Goal: Task Accomplishment & Management: Manage account settings

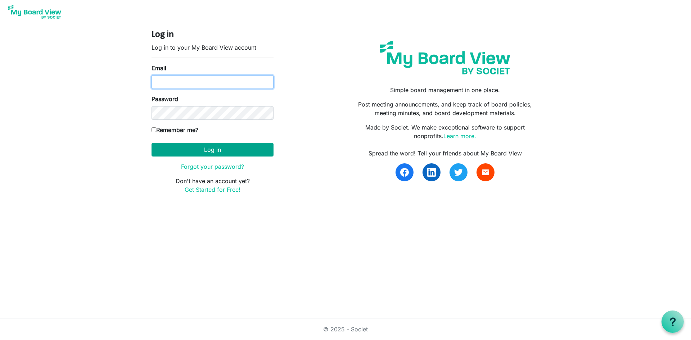
type input "leyoung@uvic.ca"
click at [207, 146] on button "Log in" at bounding box center [212, 150] width 122 height 14
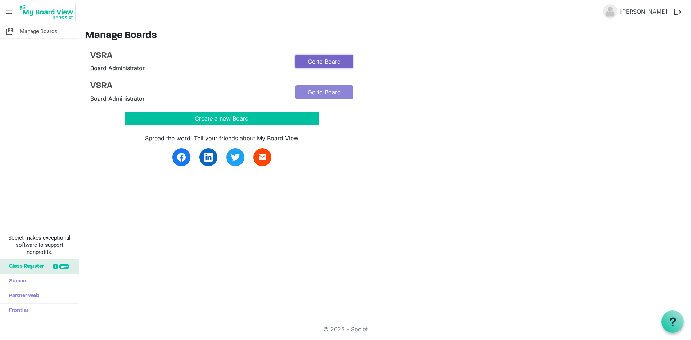
click at [324, 61] on link "Go to Board" at bounding box center [324, 62] width 58 height 14
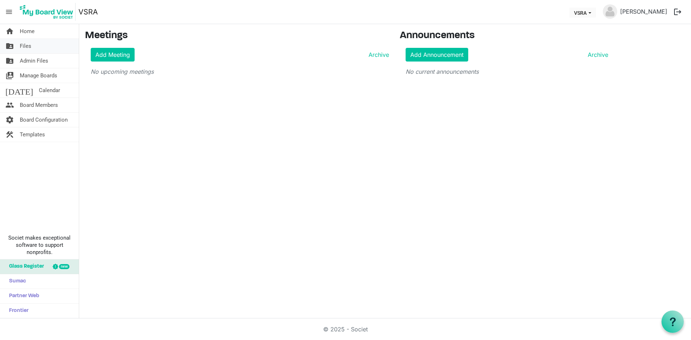
click at [24, 49] on span "Files" at bounding box center [26, 46] width 12 height 14
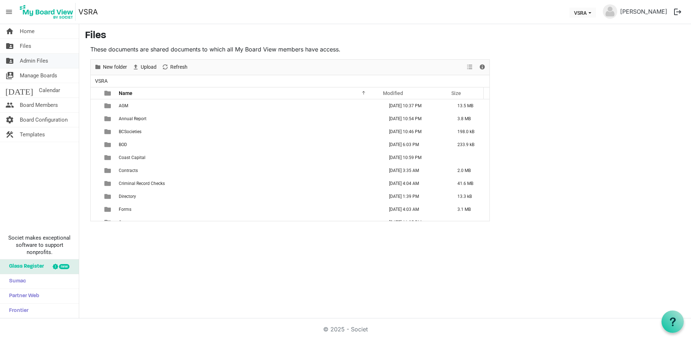
click at [40, 61] on span "Admin Files" at bounding box center [34, 61] width 28 height 14
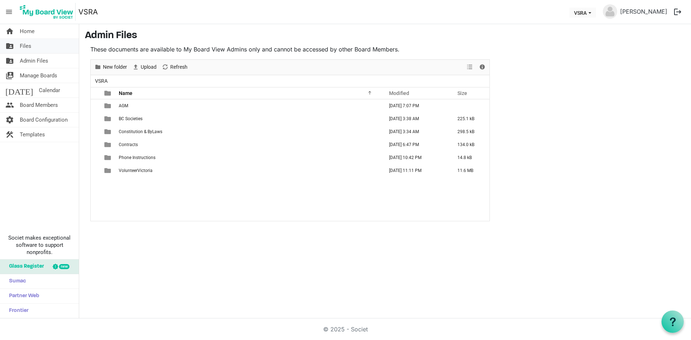
click at [32, 47] on link "folder_shared Files" at bounding box center [39, 46] width 79 height 14
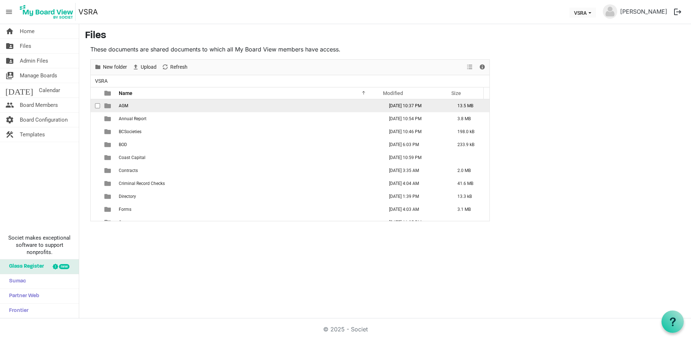
click at [127, 105] on span "AGM" at bounding box center [123, 105] width 9 height 5
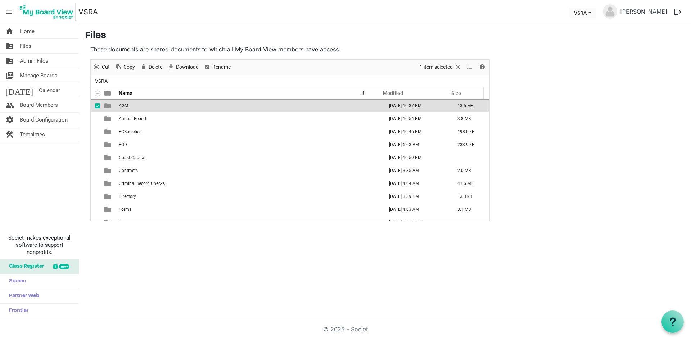
click at [127, 105] on span "AGM" at bounding box center [123, 105] width 9 height 5
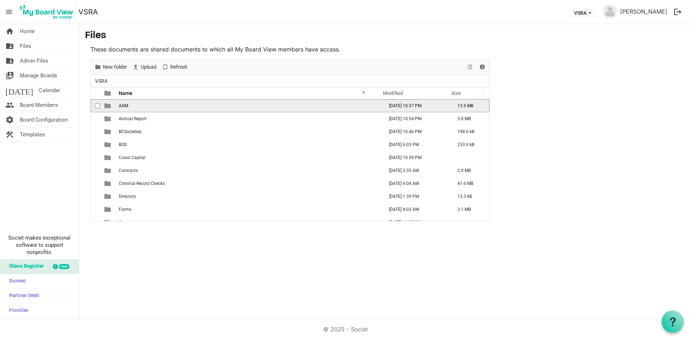
click at [127, 105] on span "AGM" at bounding box center [123, 105] width 9 height 5
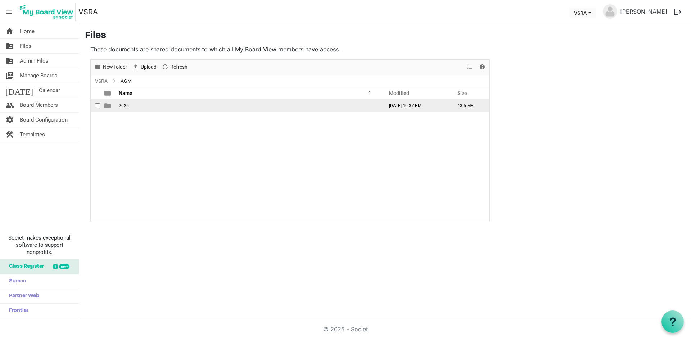
click at [127, 105] on span "2025" at bounding box center [124, 105] width 10 height 5
click at [128, 105] on span "2025" at bounding box center [124, 105] width 10 height 5
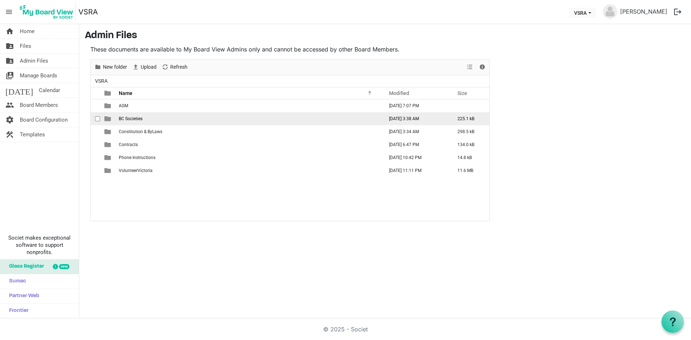
click at [126, 118] on span "BC Societies" at bounding box center [131, 118] width 24 height 5
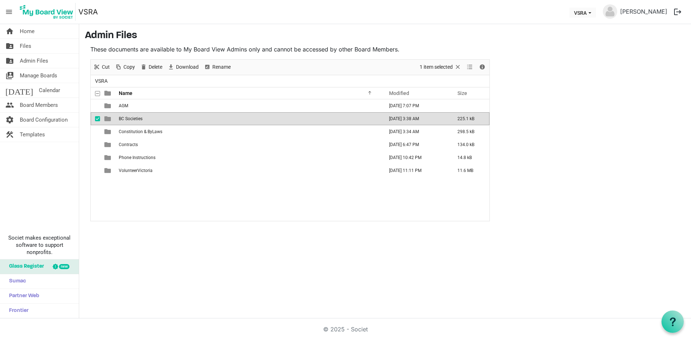
click at [126, 118] on span "BC Societies" at bounding box center [131, 118] width 24 height 5
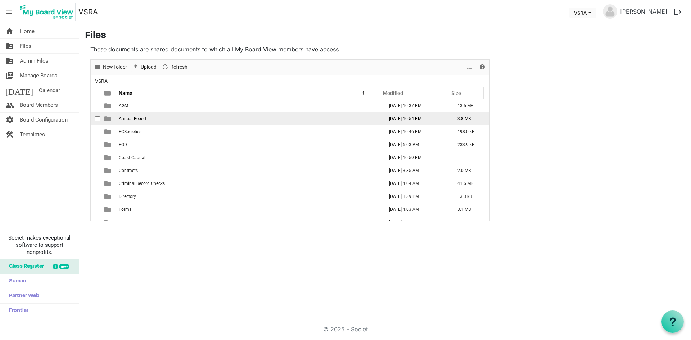
click at [123, 118] on span "Annual Report" at bounding box center [133, 118] width 28 height 5
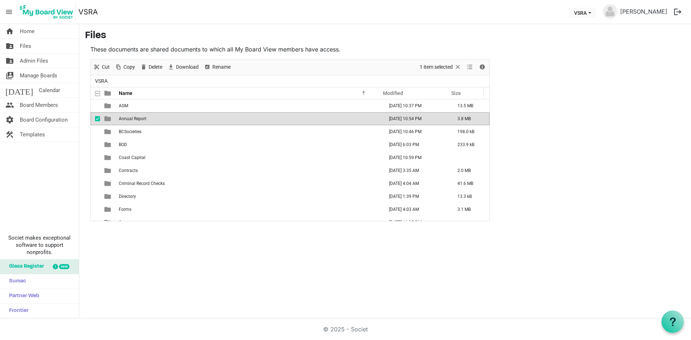
click at [123, 118] on span "Annual Report" at bounding box center [133, 118] width 28 height 5
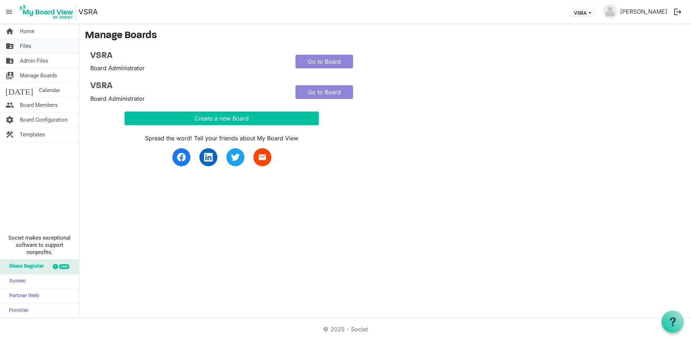
click at [30, 46] on span "Files" at bounding box center [26, 46] width 12 height 14
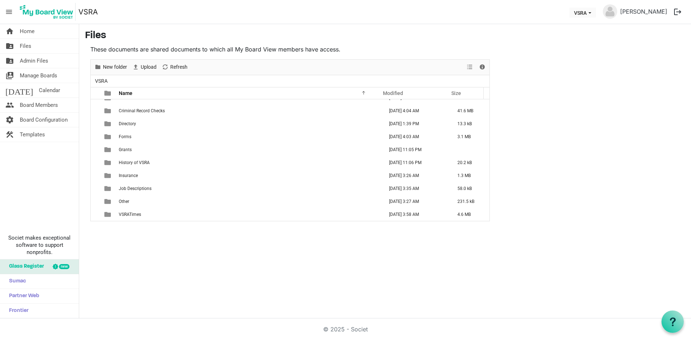
scroll to position [73, 0]
click at [29, 61] on span "Admin Files" at bounding box center [34, 61] width 28 height 14
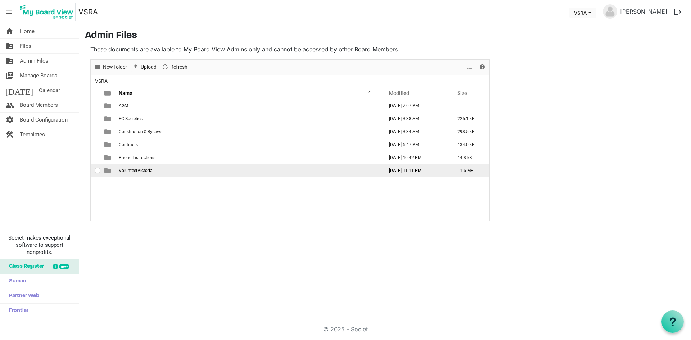
click at [98, 168] on span "checkbox" at bounding box center [97, 170] width 5 height 5
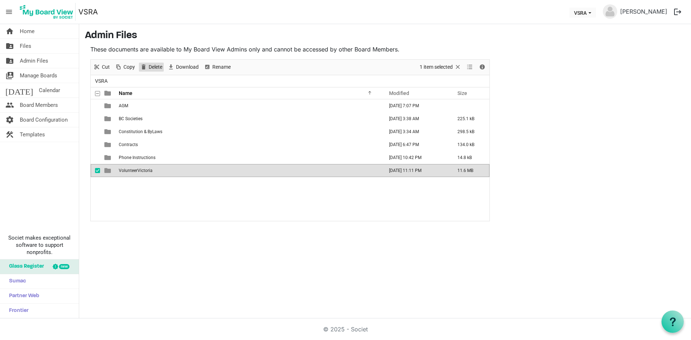
click at [155, 67] on span "Delete" at bounding box center [155, 67] width 15 height 9
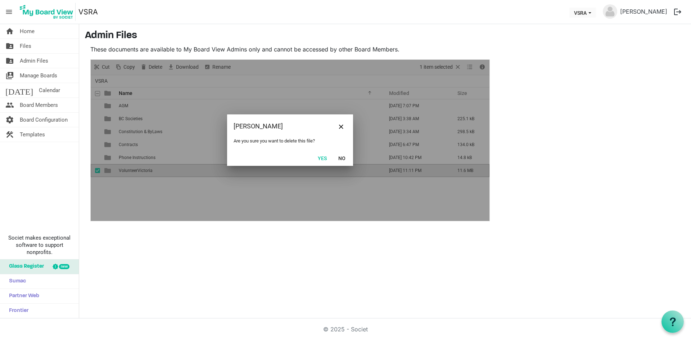
click at [322, 157] on button "Yes" at bounding box center [322, 158] width 18 height 10
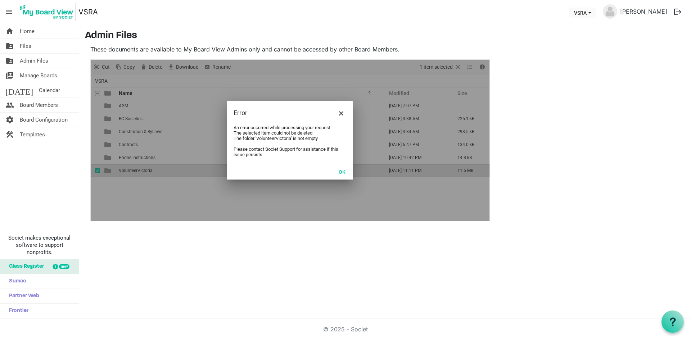
click at [340, 173] on button "OK" at bounding box center [342, 172] width 16 height 10
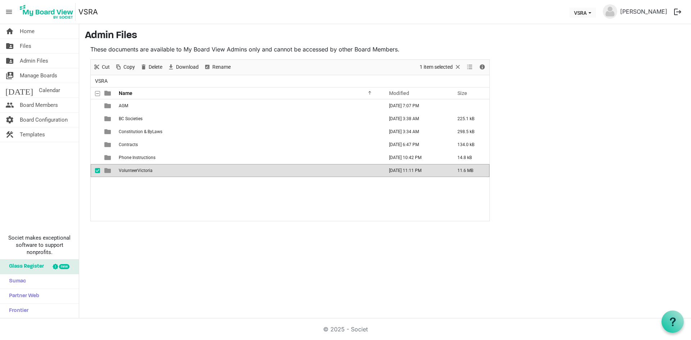
click at [259, 171] on td "VolunteerVictoria" at bounding box center [249, 170] width 265 height 13
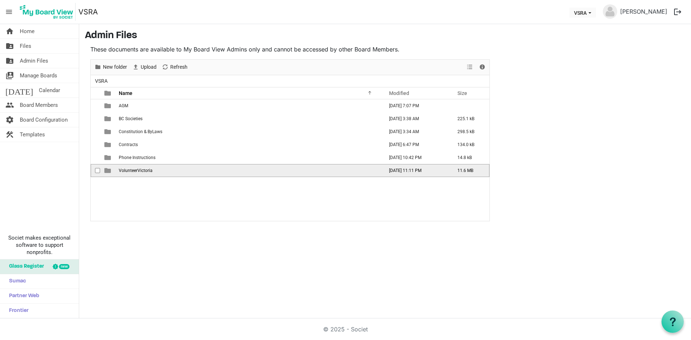
click at [99, 171] on span "checkbox" at bounding box center [97, 170] width 5 height 5
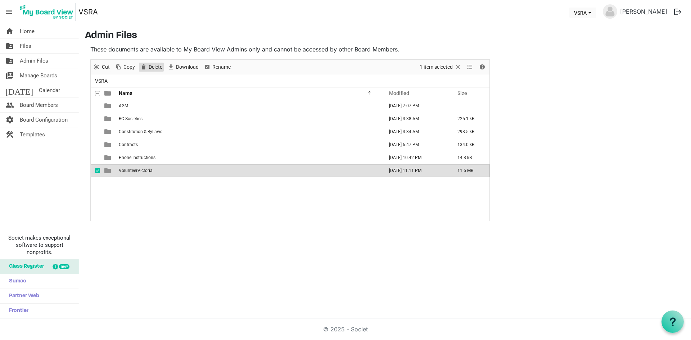
click at [160, 68] on span "Delete" at bounding box center [155, 67] width 15 height 9
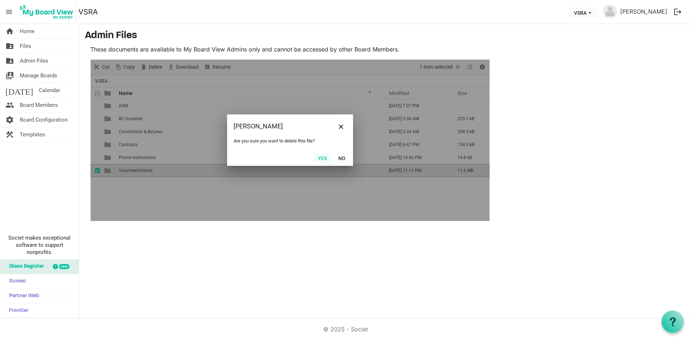
click at [321, 157] on button "Yes" at bounding box center [322, 158] width 18 height 10
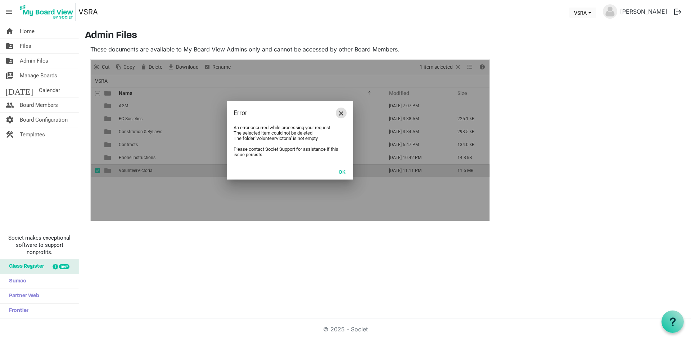
click at [340, 114] on span "Close" at bounding box center [341, 113] width 4 height 4
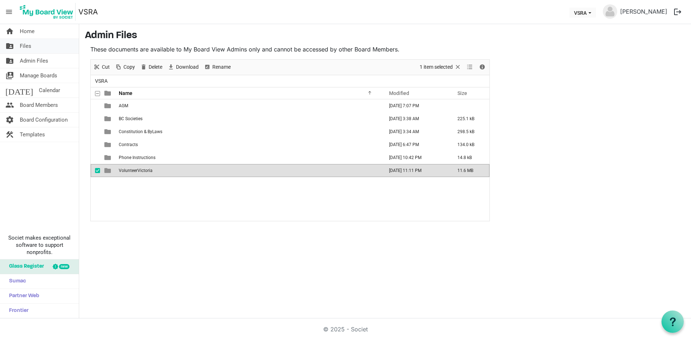
click at [31, 46] on span "Files" at bounding box center [26, 46] width 12 height 14
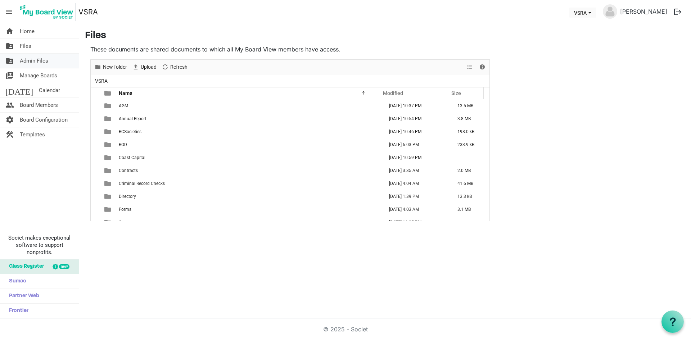
click at [21, 59] on span "Admin Files" at bounding box center [34, 61] width 28 height 14
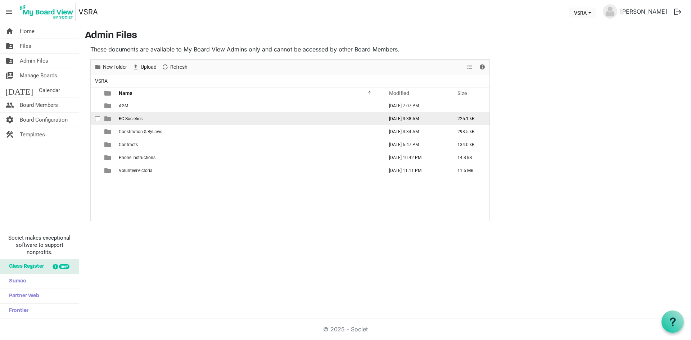
click at [128, 119] on span "BC Societies" at bounding box center [131, 118] width 24 height 5
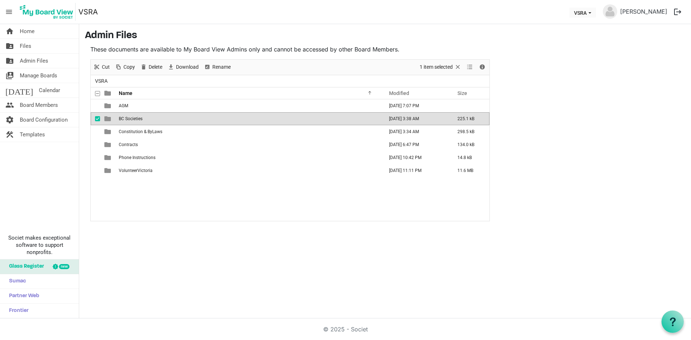
click at [128, 119] on span "BC Societies" at bounding box center [131, 118] width 24 height 5
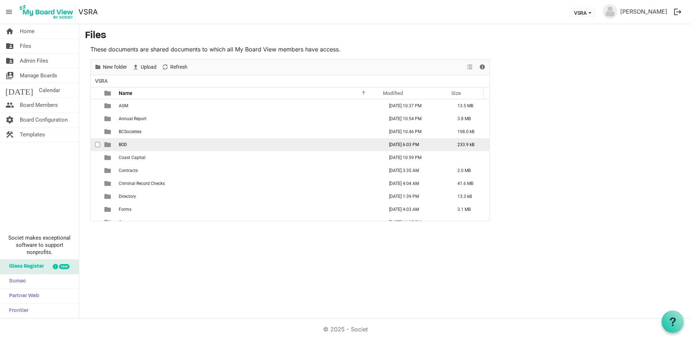
click at [122, 143] on span "BOD" at bounding box center [123, 144] width 8 height 5
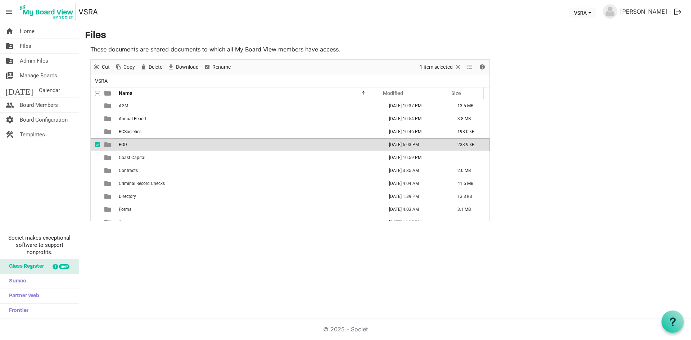
click at [123, 143] on span "BOD" at bounding box center [123, 144] width 8 height 5
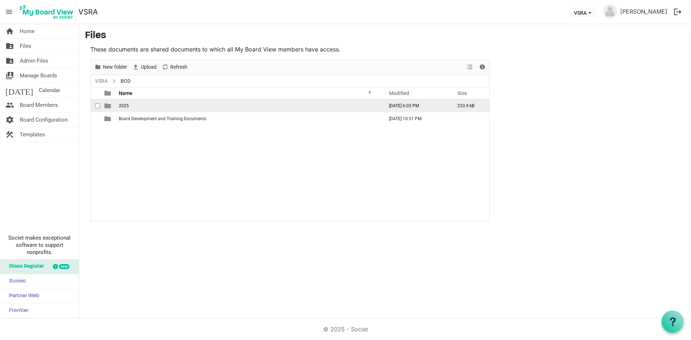
click at [120, 106] on span "2025" at bounding box center [124, 105] width 10 height 5
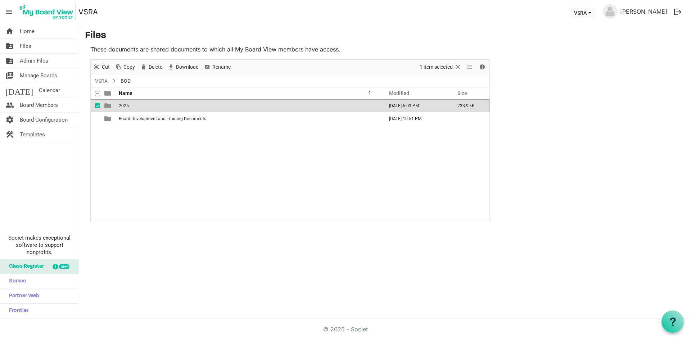
click at [120, 106] on span "2025" at bounding box center [124, 105] width 10 height 5
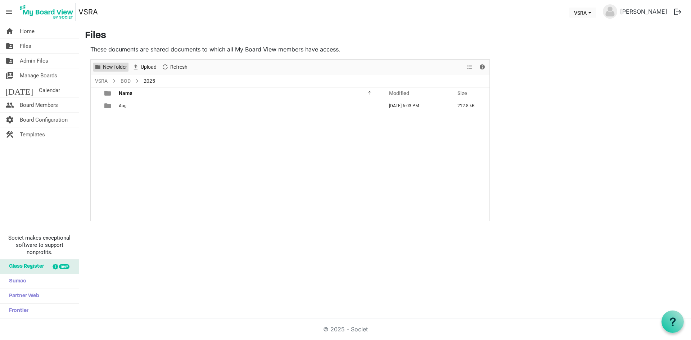
click at [114, 67] on span "New folder" at bounding box center [115, 67] width 26 height 9
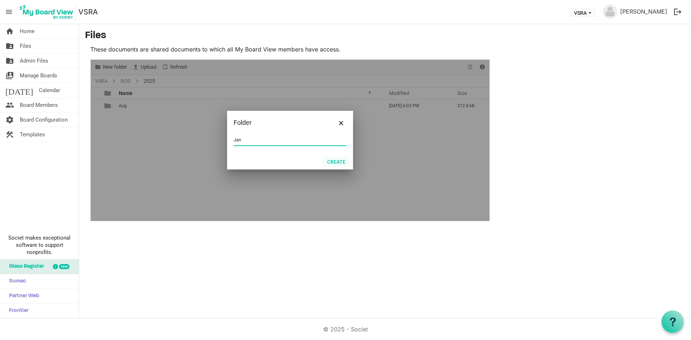
type input "Jan"
click at [339, 162] on button "Create" at bounding box center [336, 162] width 28 height 10
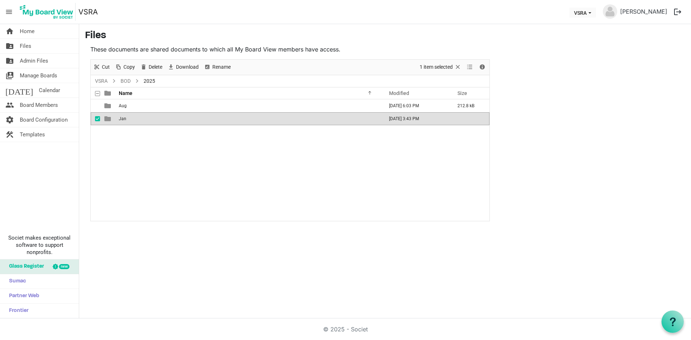
click at [139, 119] on td "Jan" at bounding box center [249, 118] width 265 height 13
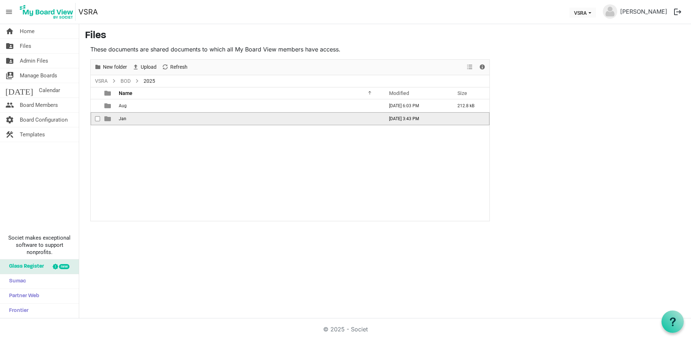
click at [139, 119] on td "Jan" at bounding box center [249, 118] width 265 height 13
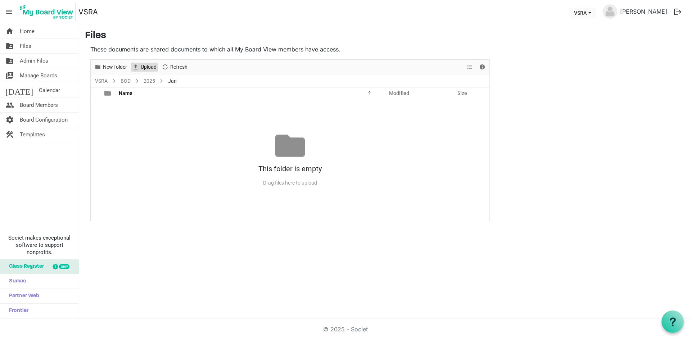
click at [148, 69] on span "Upload" at bounding box center [148, 67] width 17 height 9
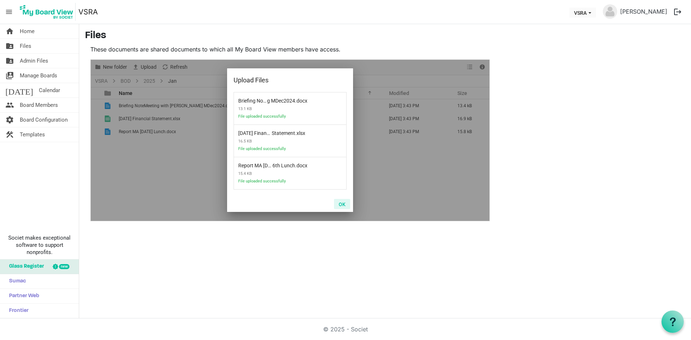
click at [341, 204] on button "OK" at bounding box center [342, 204] width 16 height 10
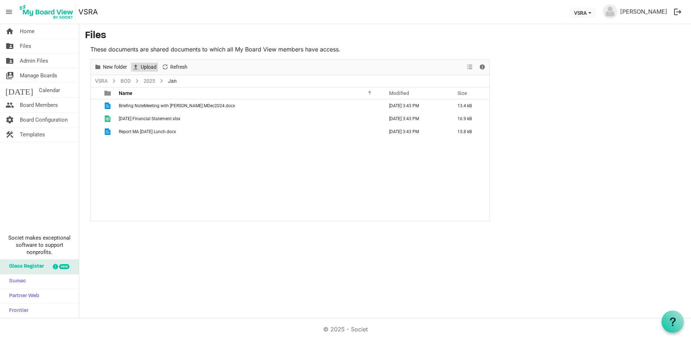
click at [142, 65] on span "Upload" at bounding box center [148, 67] width 17 height 9
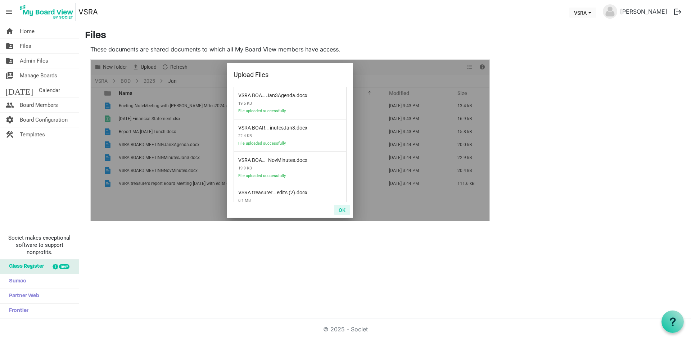
click at [341, 209] on button "OK" at bounding box center [342, 210] width 16 height 10
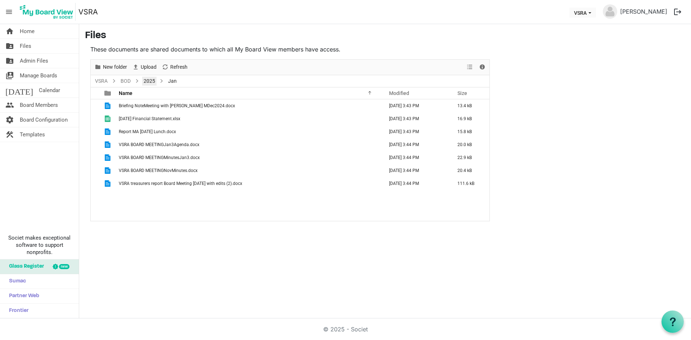
click at [153, 82] on link "2025" at bounding box center [149, 81] width 14 height 9
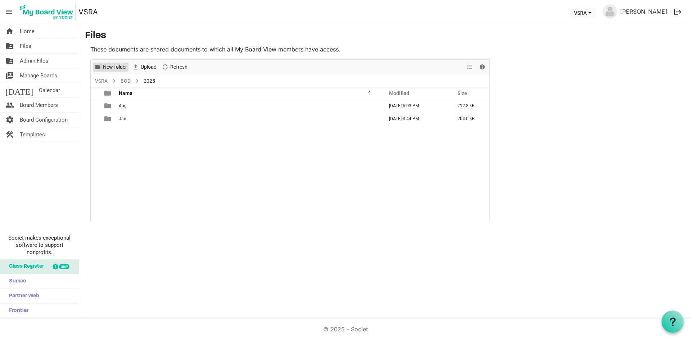
click at [121, 68] on span "New folder" at bounding box center [115, 67] width 26 height 9
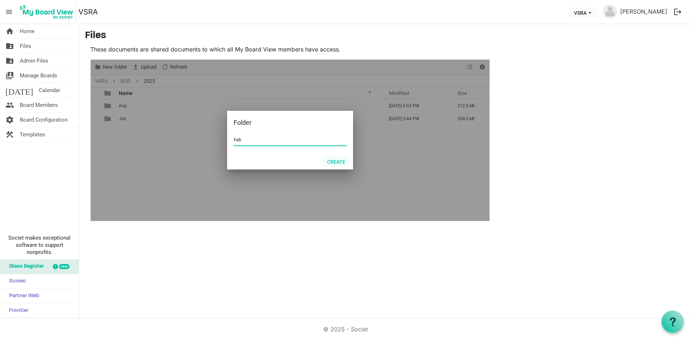
type input "Feb"
click at [342, 161] on button "Create" at bounding box center [336, 162] width 28 height 10
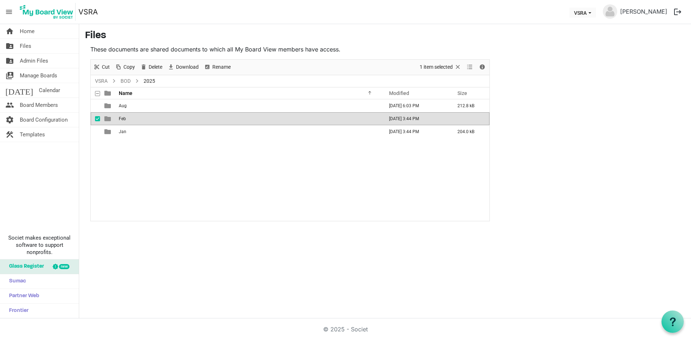
click at [178, 120] on td "Feb" at bounding box center [249, 118] width 265 height 13
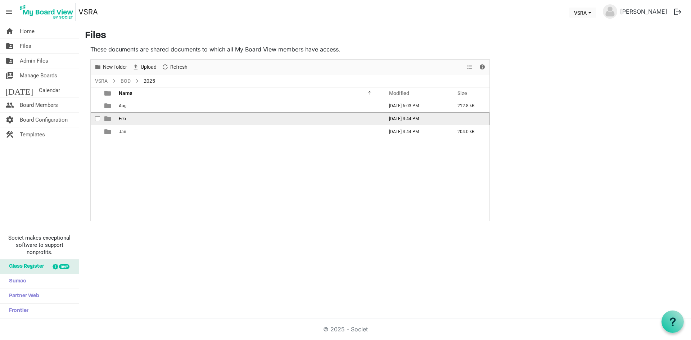
click at [178, 120] on td "Feb" at bounding box center [249, 118] width 265 height 13
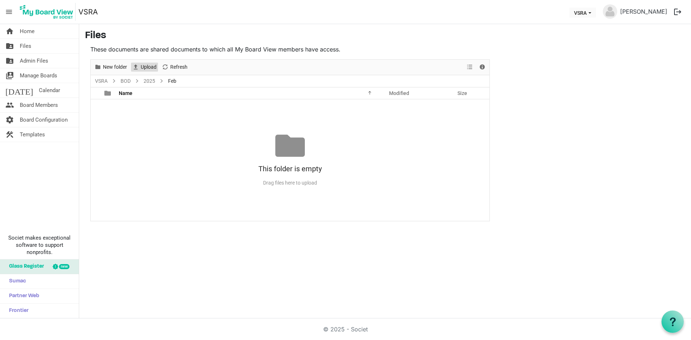
click at [150, 66] on span "Upload" at bounding box center [148, 67] width 17 height 9
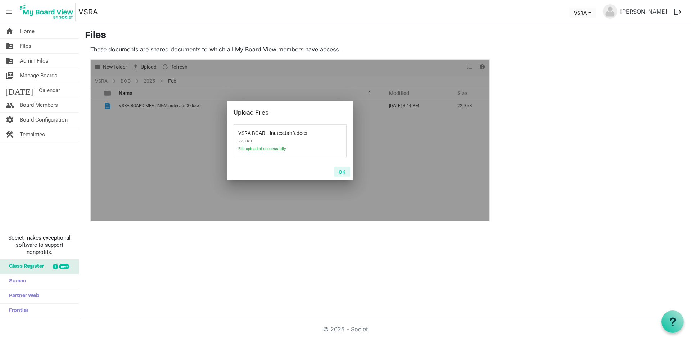
click at [343, 172] on button "OK" at bounding box center [342, 172] width 16 height 10
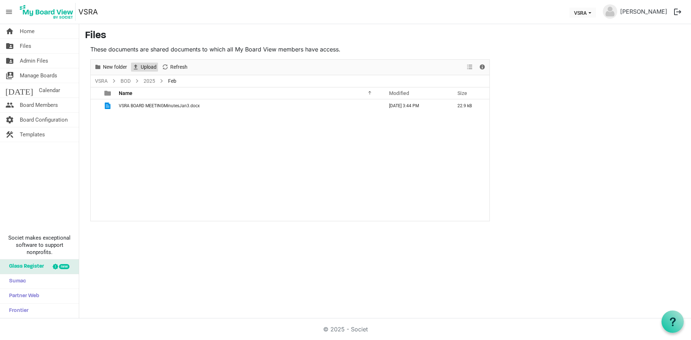
click at [148, 69] on span "Upload" at bounding box center [148, 67] width 17 height 9
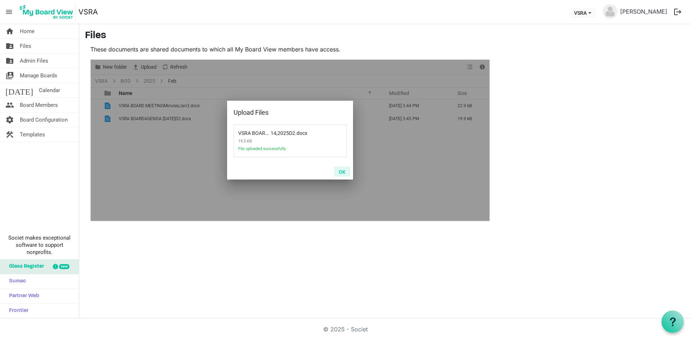
click at [343, 171] on button "OK" at bounding box center [342, 172] width 16 height 10
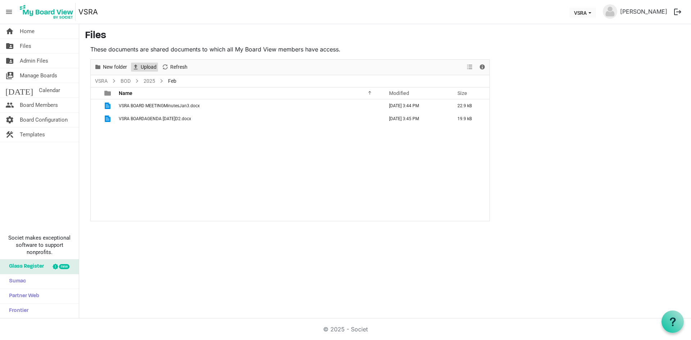
click at [151, 68] on span "Upload" at bounding box center [148, 67] width 17 height 9
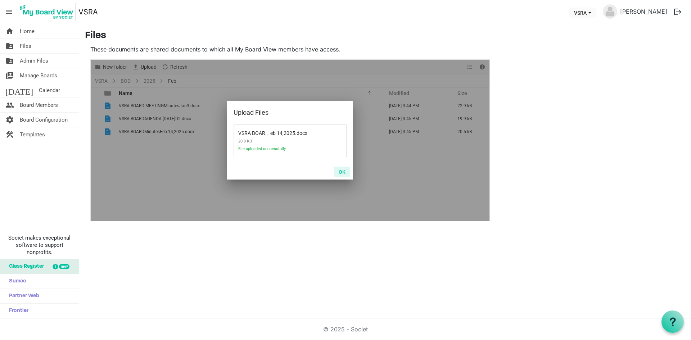
click at [341, 172] on button "OK" at bounding box center [342, 172] width 16 height 10
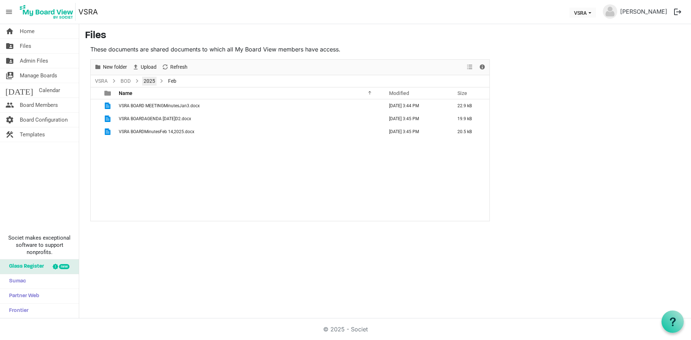
click at [150, 79] on link "2025" at bounding box center [149, 81] width 14 height 9
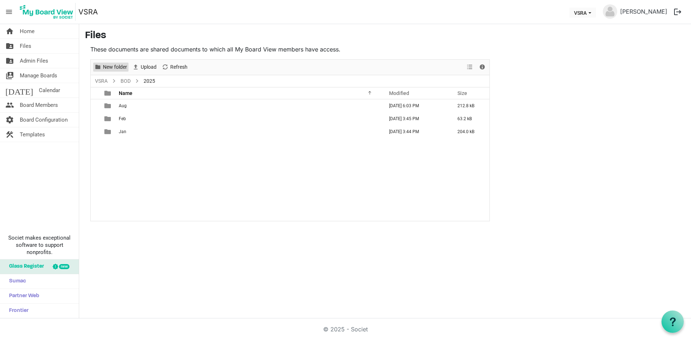
click at [114, 65] on span "New folder" at bounding box center [115, 67] width 26 height 9
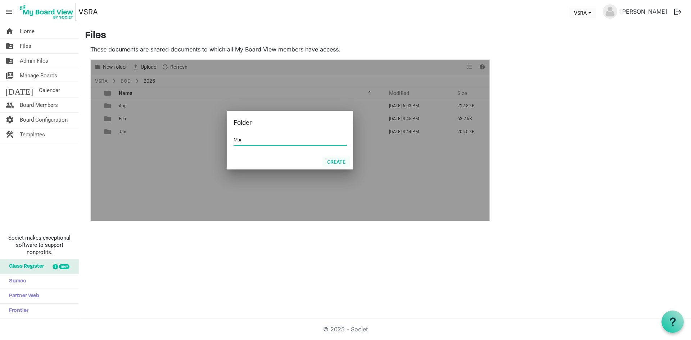
type input "Mar"
click at [337, 161] on button "Create" at bounding box center [336, 162] width 28 height 10
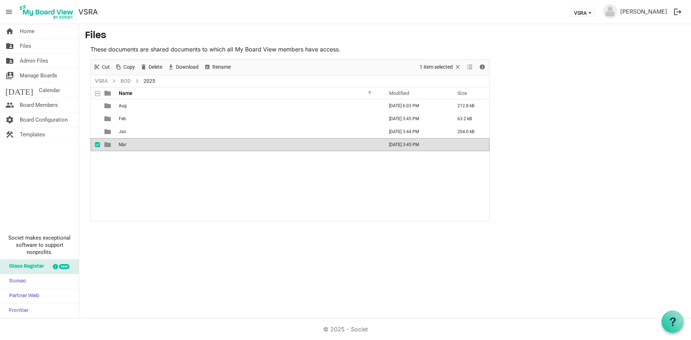
click at [135, 144] on td "Mar" at bounding box center [249, 144] width 265 height 13
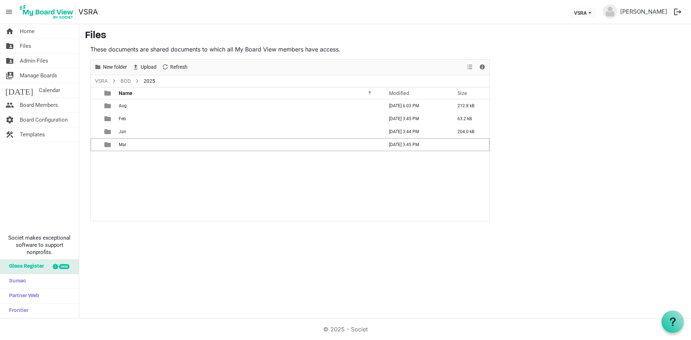
click at [136, 144] on td "Mar" at bounding box center [249, 144] width 265 height 13
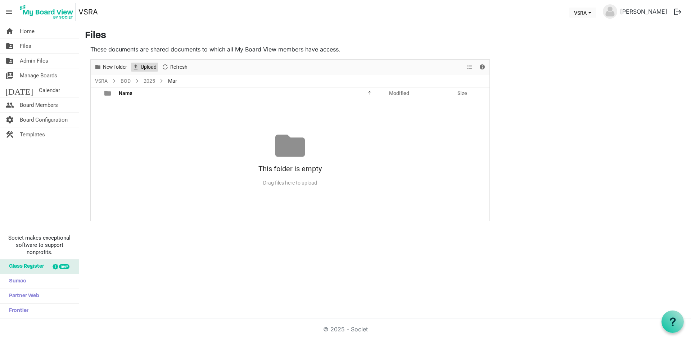
click at [150, 67] on span "Upload" at bounding box center [148, 67] width 17 height 9
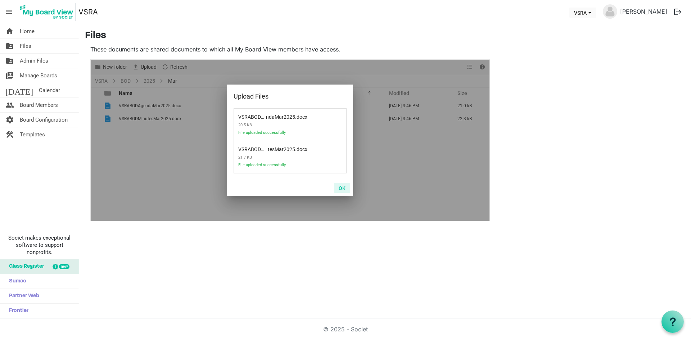
click at [344, 188] on button "OK" at bounding box center [342, 188] width 16 height 10
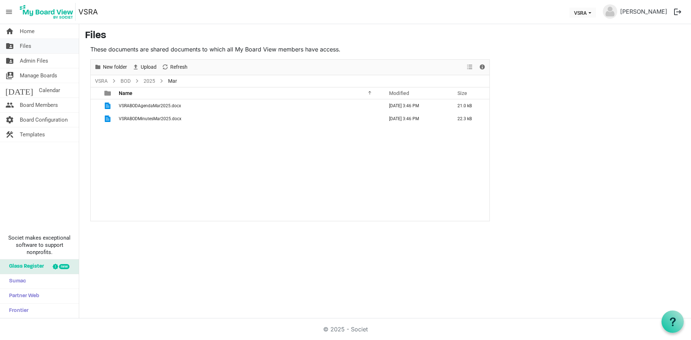
click at [29, 45] on span "Files" at bounding box center [26, 46] width 12 height 14
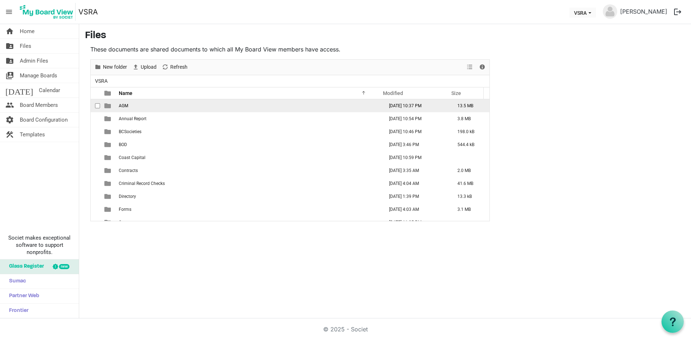
click at [121, 104] on span "AGM" at bounding box center [123, 105] width 9 height 5
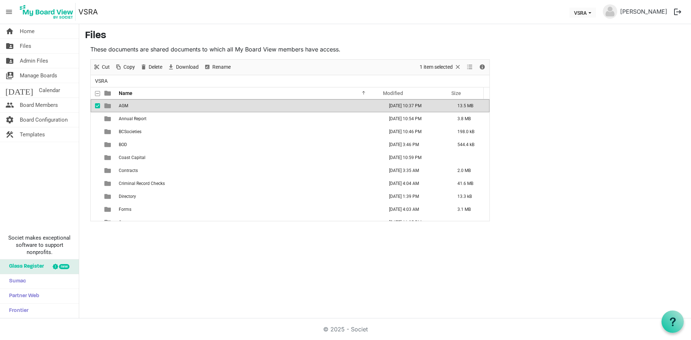
click at [121, 103] on span "AGM" at bounding box center [123, 105] width 9 height 5
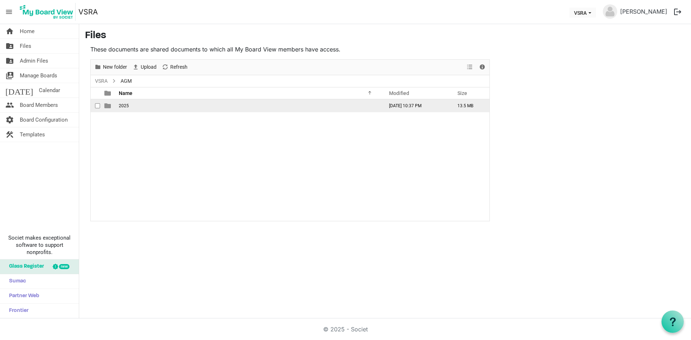
click at [125, 106] on span "2025" at bounding box center [124, 105] width 10 height 5
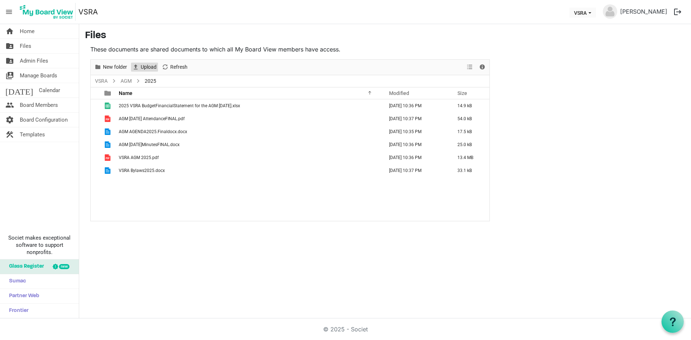
click at [151, 68] on span "Upload" at bounding box center [148, 67] width 17 height 9
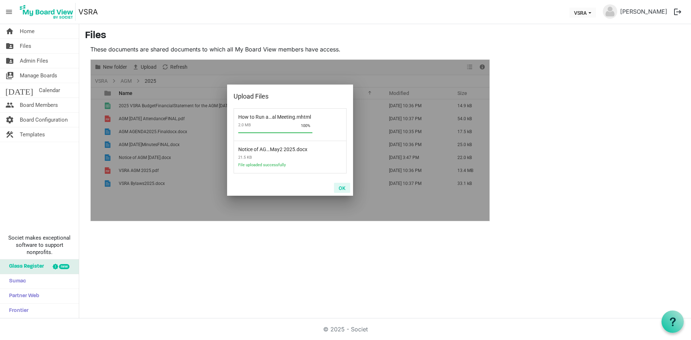
click at [341, 187] on button "OK" at bounding box center [342, 188] width 16 height 10
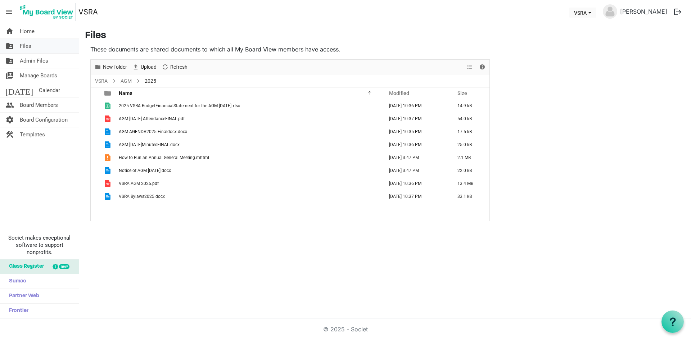
click at [31, 46] on span "Files" at bounding box center [26, 46] width 12 height 14
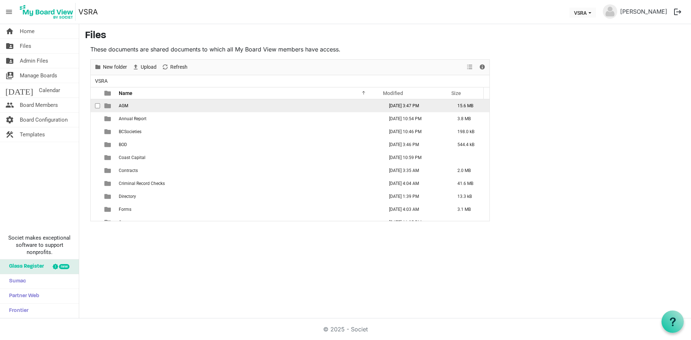
click at [128, 106] on span "AGM" at bounding box center [123, 105] width 9 height 5
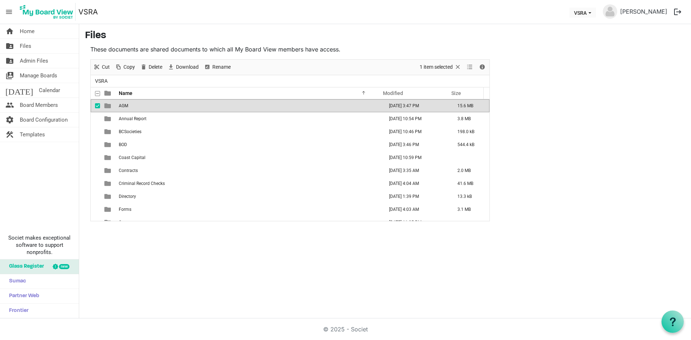
click at [128, 106] on span "AGM" at bounding box center [123, 105] width 9 height 5
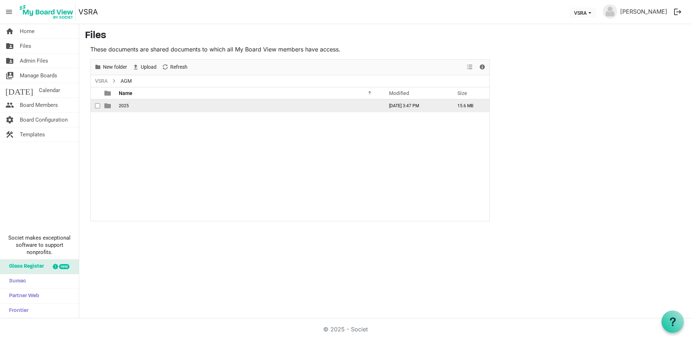
click at [128, 106] on span "2025" at bounding box center [124, 105] width 10 height 5
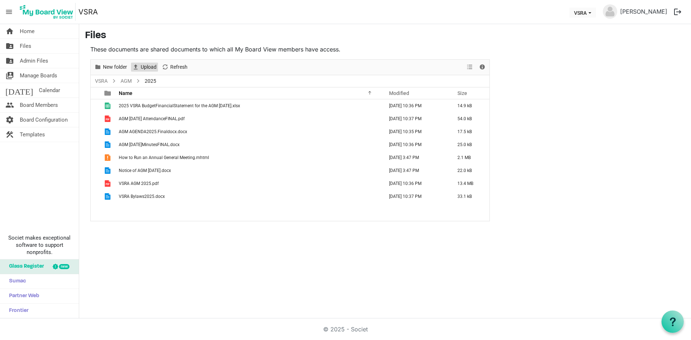
click at [152, 63] on span "Upload" at bounding box center [148, 67] width 17 height 9
click at [23, 46] on span "Files" at bounding box center [26, 46] width 12 height 14
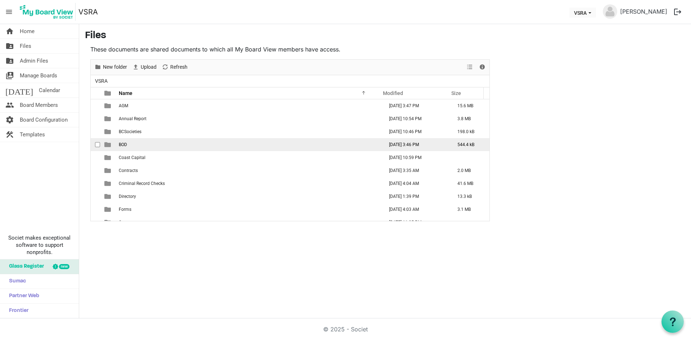
click at [124, 142] on span "BOD" at bounding box center [123, 144] width 8 height 5
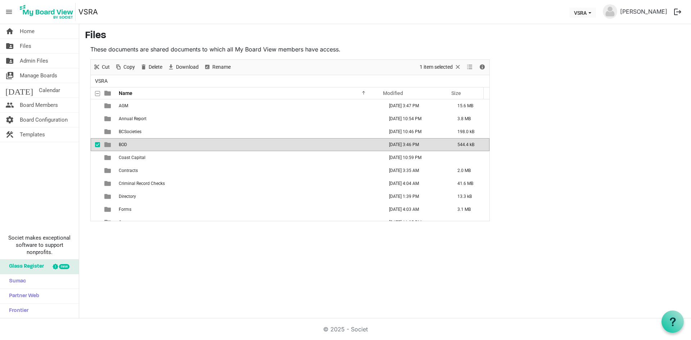
click at [124, 142] on span "BOD" at bounding box center [123, 144] width 8 height 5
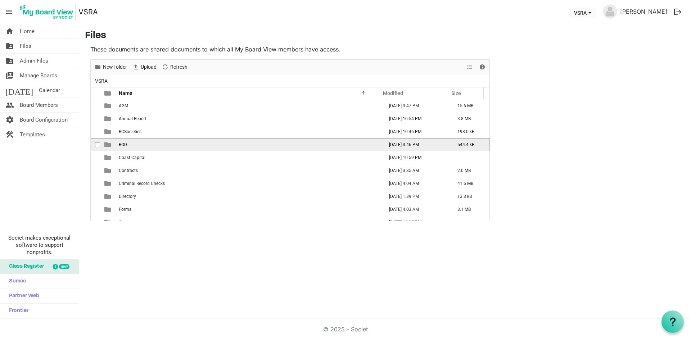
click at [124, 142] on span "BOD" at bounding box center [123, 144] width 8 height 5
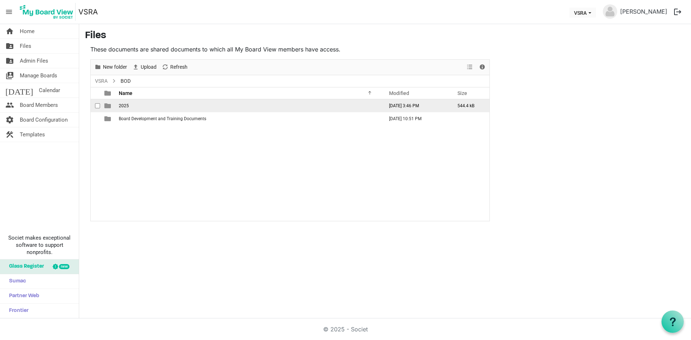
click at [125, 104] on span "2025" at bounding box center [124, 105] width 10 height 5
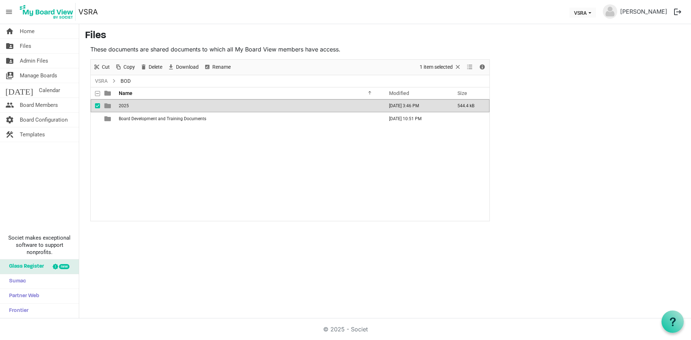
click at [125, 104] on span "2025" at bounding box center [124, 105] width 10 height 5
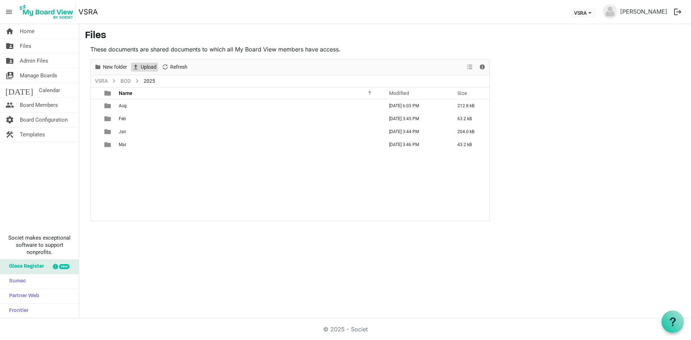
click at [149, 69] on span "Upload" at bounding box center [148, 67] width 17 height 9
click at [115, 68] on span "New folder" at bounding box center [115, 67] width 26 height 9
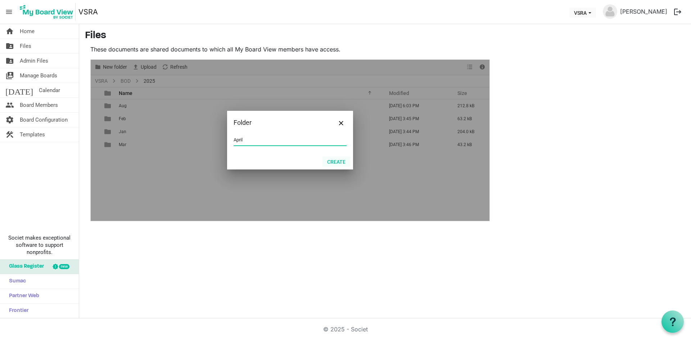
type input "April"
click at [341, 163] on button "Create" at bounding box center [336, 162] width 28 height 10
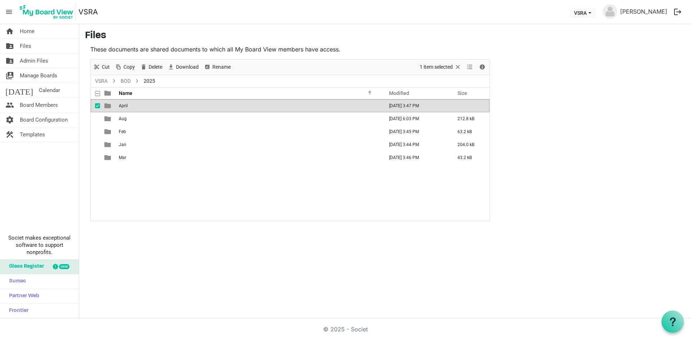
click at [175, 105] on td "April" at bounding box center [249, 105] width 265 height 13
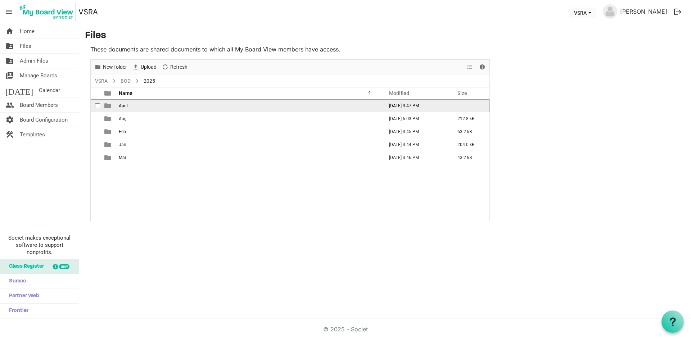
click at [175, 105] on td "April" at bounding box center [249, 105] width 265 height 13
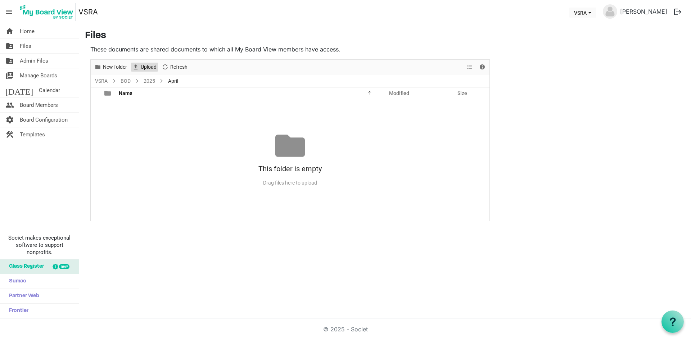
click at [148, 65] on span "Upload" at bounding box center [148, 67] width 17 height 9
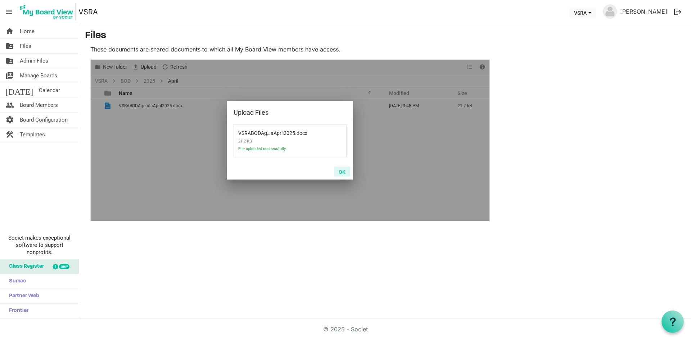
click at [344, 172] on button "OK" at bounding box center [342, 172] width 16 height 10
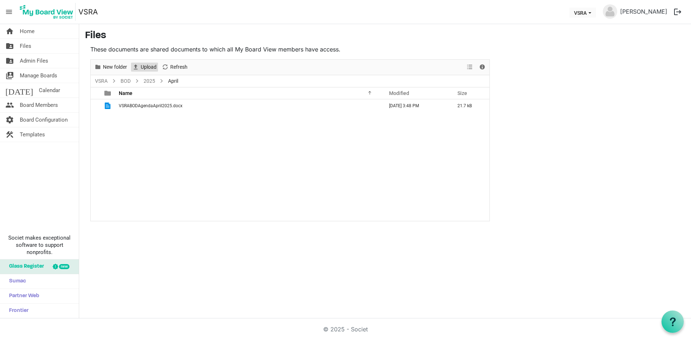
click at [151, 68] on span "Upload" at bounding box center [148, 67] width 17 height 9
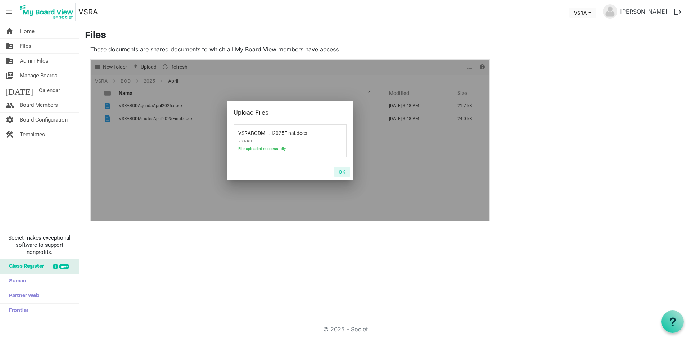
click at [344, 172] on button "OK" at bounding box center [342, 172] width 16 height 10
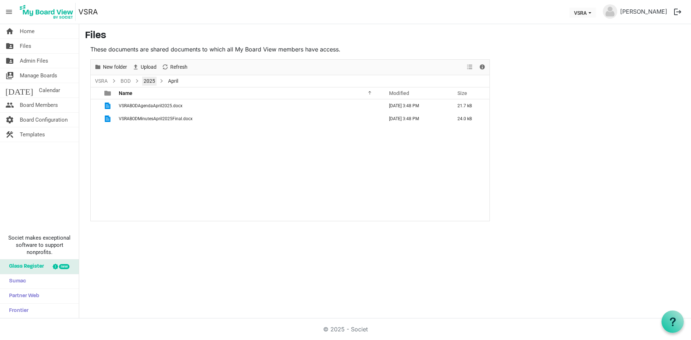
click at [148, 81] on link "2025" at bounding box center [149, 81] width 14 height 9
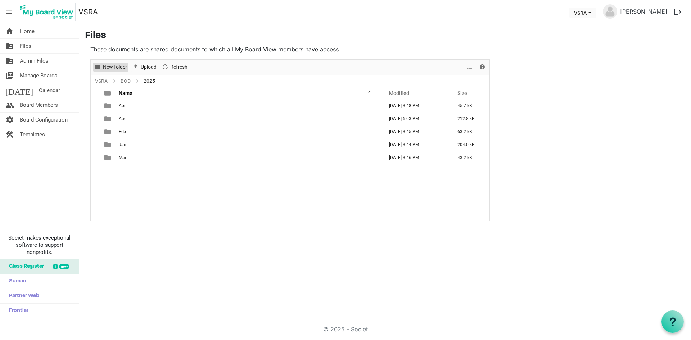
click at [120, 68] on span "New folder" at bounding box center [115, 67] width 26 height 9
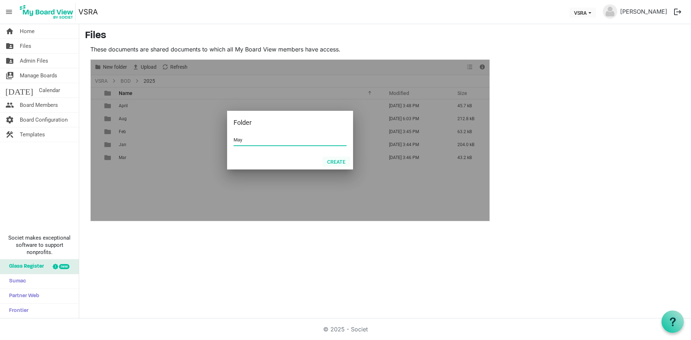
type input "May"
click at [341, 162] on button "Create" at bounding box center [336, 162] width 28 height 10
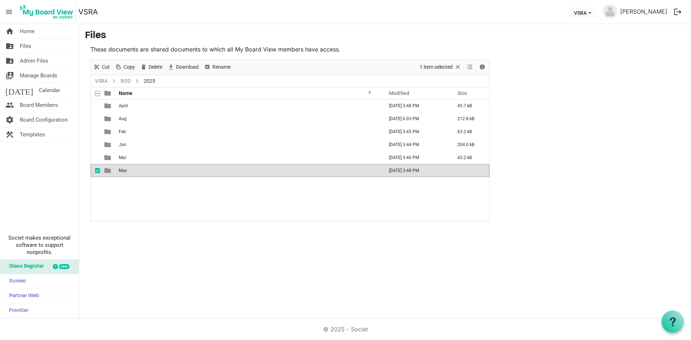
click at [121, 173] on td "May" at bounding box center [249, 170] width 265 height 13
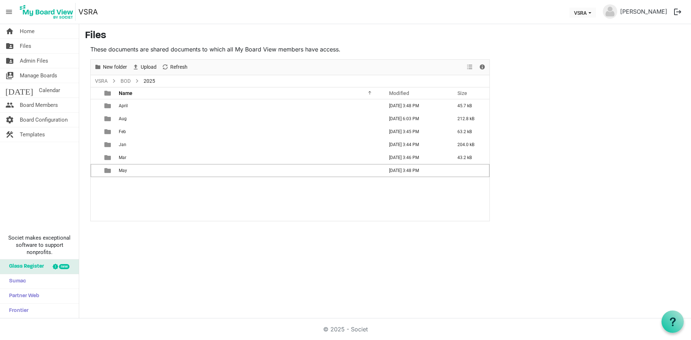
click at [121, 172] on span "May" at bounding box center [123, 170] width 8 height 5
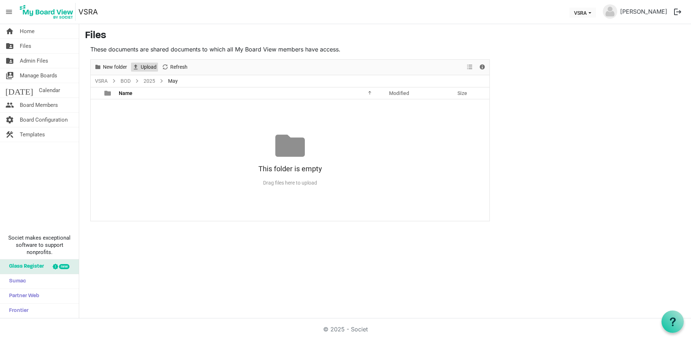
click at [148, 66] on span "Upload" at bounding box center [148, 67] width 17 height 9
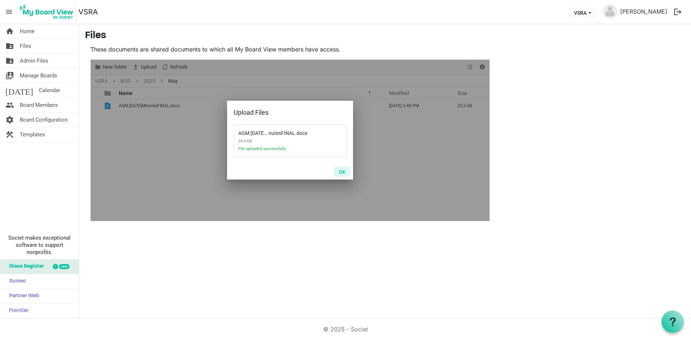
click at [342, 172] on button "OK" at bounding box center [342, 172] width 16 height 10
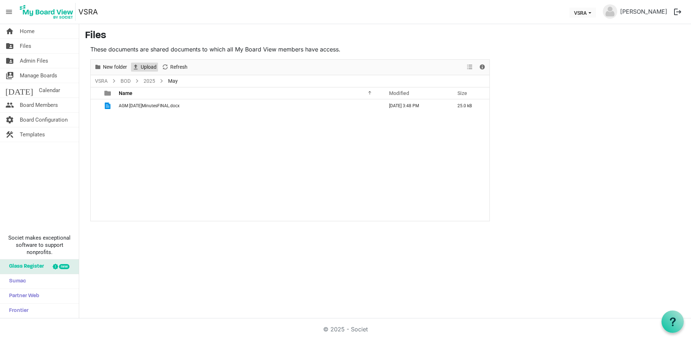
click at [152, 68] on span "Upload" at bounding box center [148, 67] width 17 height 9
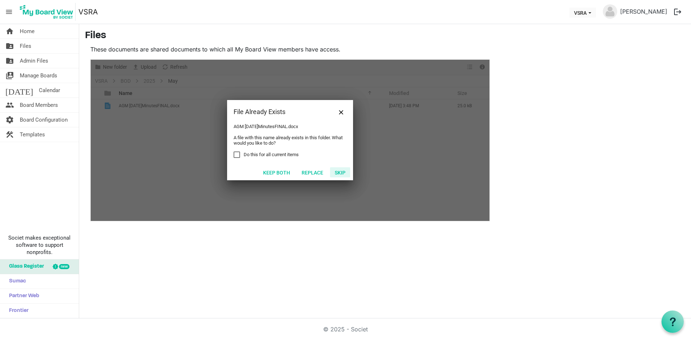
click at [344, 172] on button "Skip" at bounding box center [340, 172] width 20 height 10
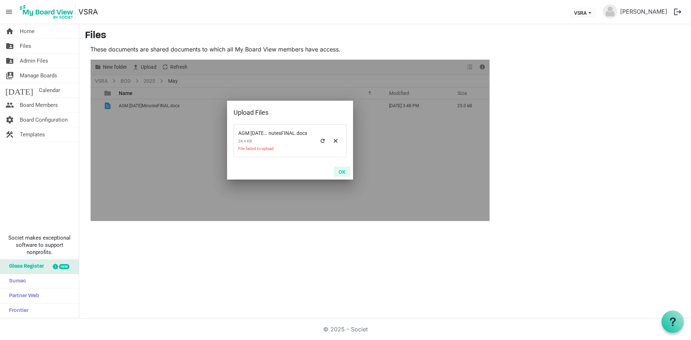
click at [343, 170] on button "OK" at bounding box center [342, 172] width 16 height 10
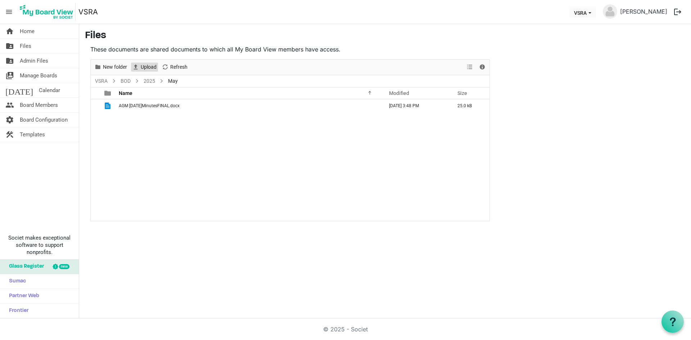
click at [153, 67] on span "Upload" at bounding box center [148, 67] width 17 height 9
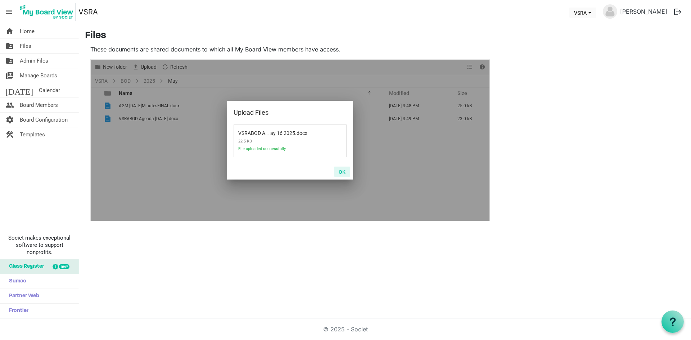
click at [343, 172] on button "OK" at bounding box center [342, 172] width 16 height 10
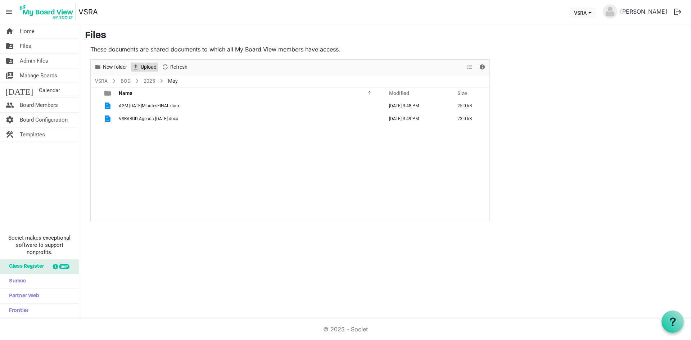
click at [151, 69] on span "Upload" at bounding box center [148, 67] width 17 height 9
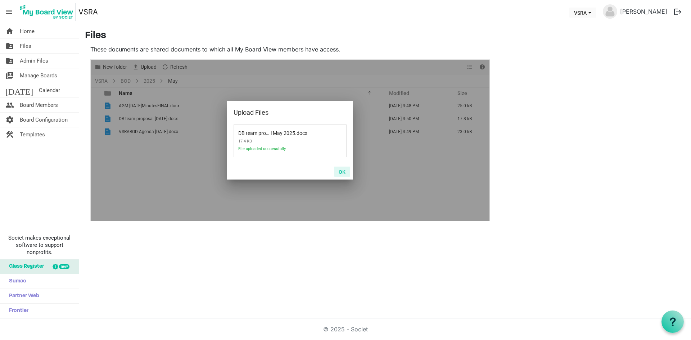
click at [343, 172] on button "OK" at bounding box center [342, 172] width 16 height 10
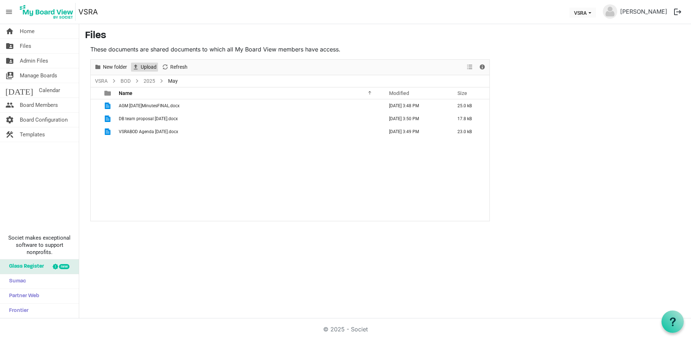
click at [149, 64] on span "Upload" at bounding box center [148, 67] width 17 height 9
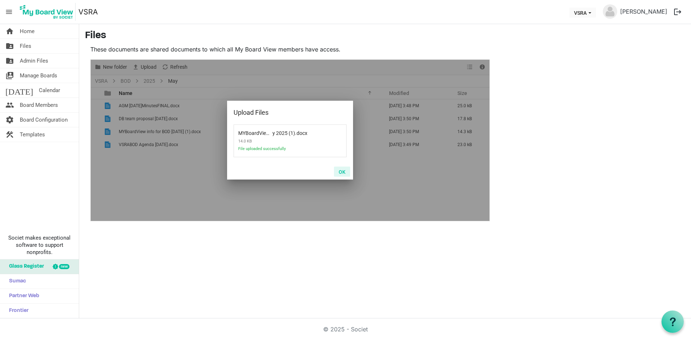
click at [343, 172] on button "OK" at bounding box center [342, 172] width 16 height 10
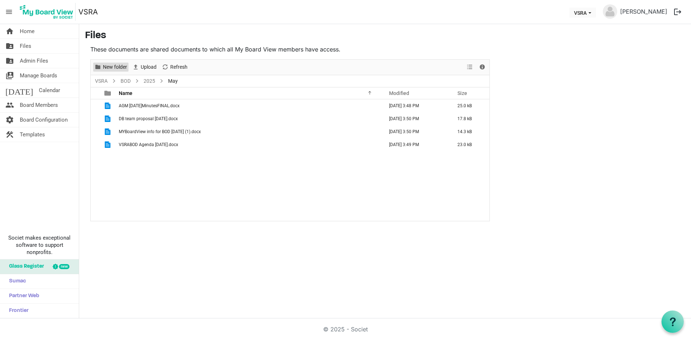
click at [124, 65] on span "New folder" at bounding box center [115, 67] width 26 height 9
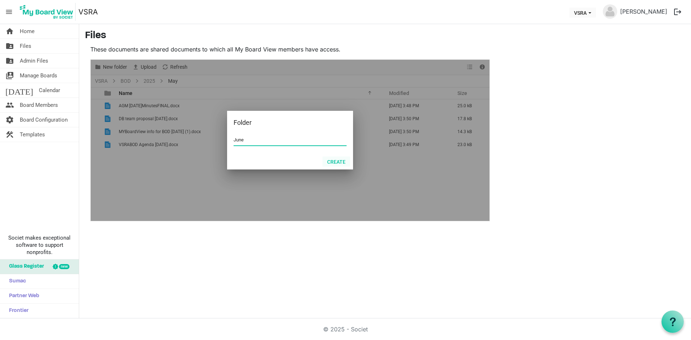
type input "June"
click at [335, 163] on button "Create" at bounding box center [336, 162] width 28 height 10
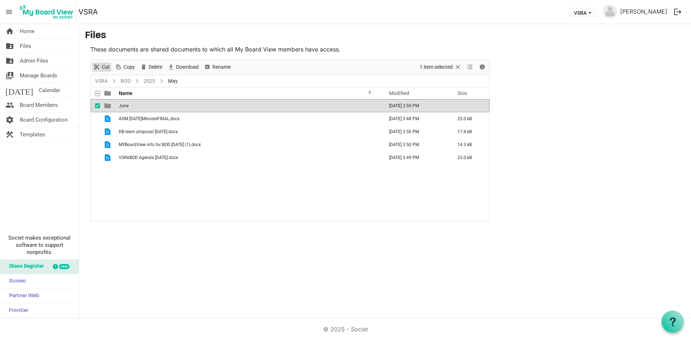
click at [106, 68] on span "Cut" at bounding box center [105, 67] width 9 height 9
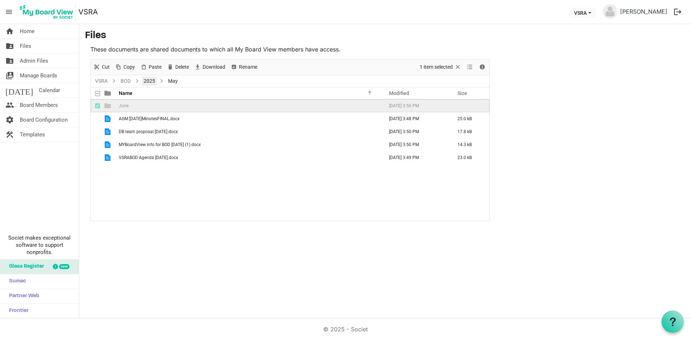
click at [145, 80] on link "2025" at bounding box center [149, 81] width 14 height 9
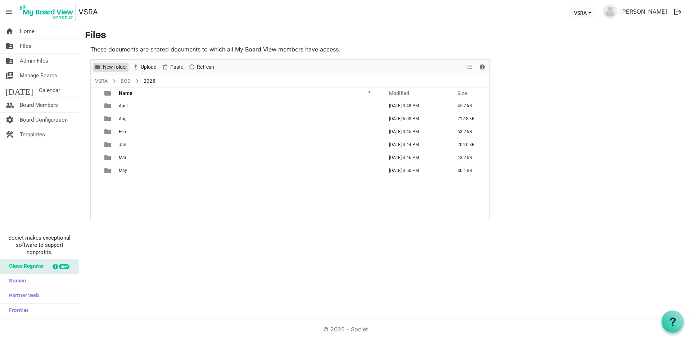
click at [119, 69] on span "New folder" at bounding box center [115, 67] width 26 height 9
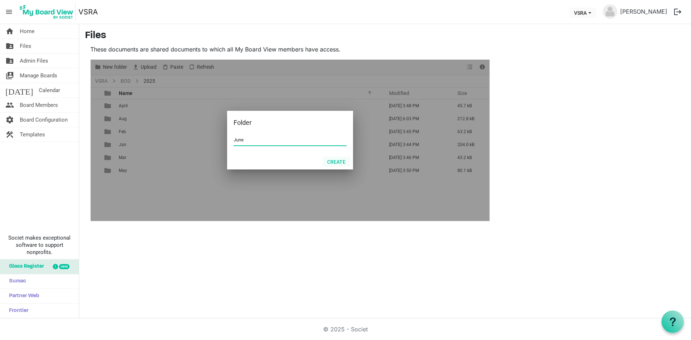
type input "June"
click at [339, 161] on button "Create" at bounding box center [336, 162] width 28 height 10
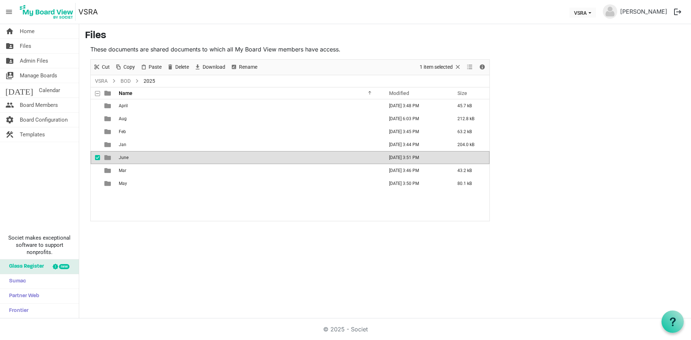
click at [162, 157] on td "June" at bounding box center [249, 157] width 265 height 13
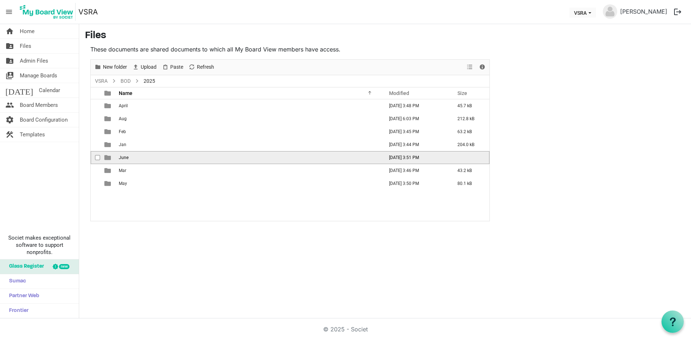
click at [162, 157] on td "June" at bounding box center [249, 157] width 265 height 13
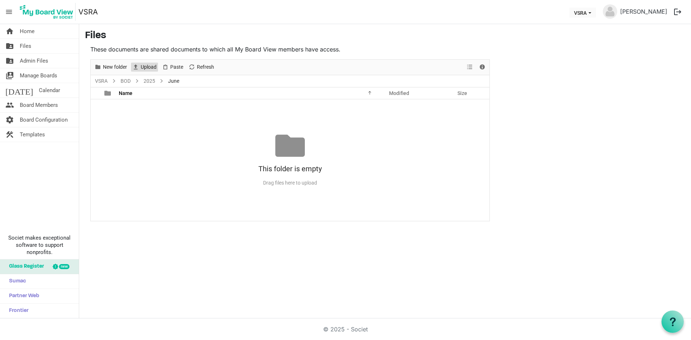
click at [142, 69] on span "Upload" at bounding box center [148, 67] width 17 height 9
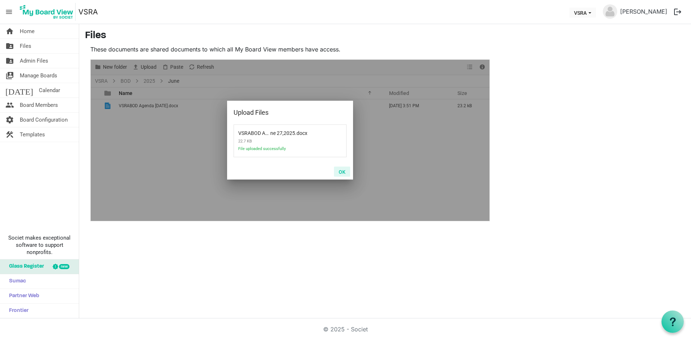
click at [343, 172] on button "OK" at bounding box center [342, 172] width 16 height 10
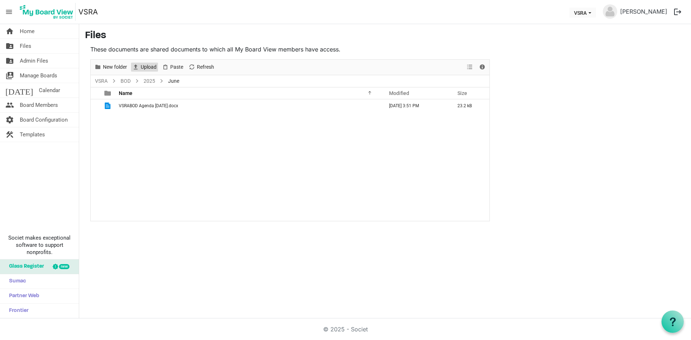
click at [151, 68] on span "Upload" at bounding box center [148, 67] width 17 height 9
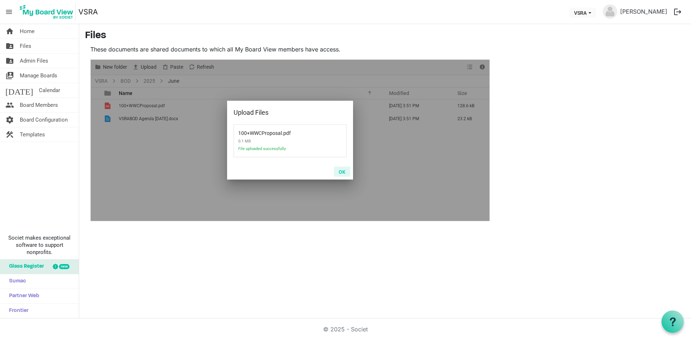
click at [341, 172] on button "OK" at bounding box center [342, 172] width 16 height 10
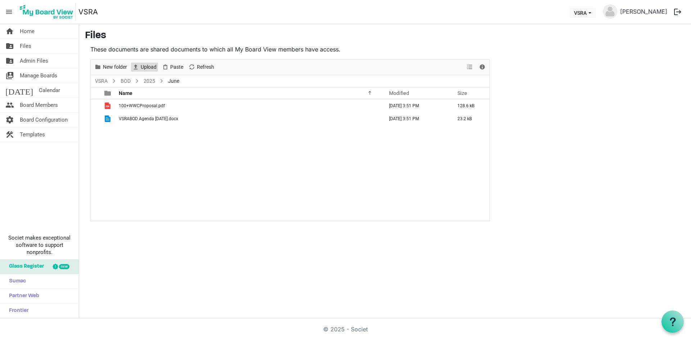
click at [151, 68] on span "Upload" at bounding box center [148, 67] width 17 height 9
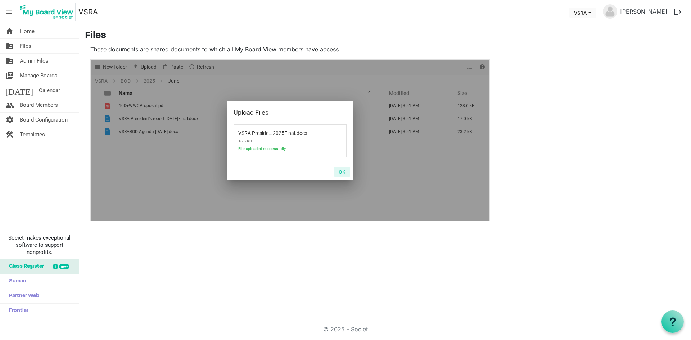
click at [343, 171] on button "OK" at bounding box center [342, 172] width 16 height 10
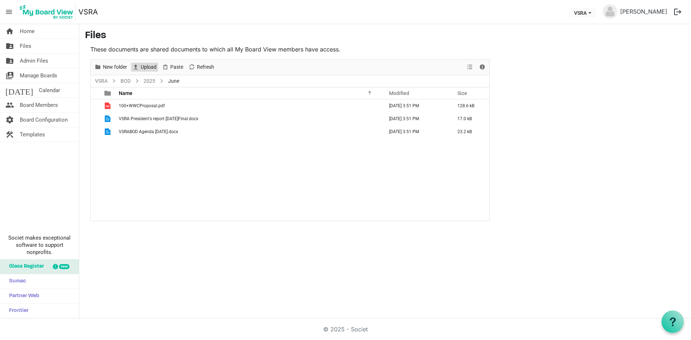
click at [152, 68] on span "Upload" at bounding box center [148, 67] width 17 height 9
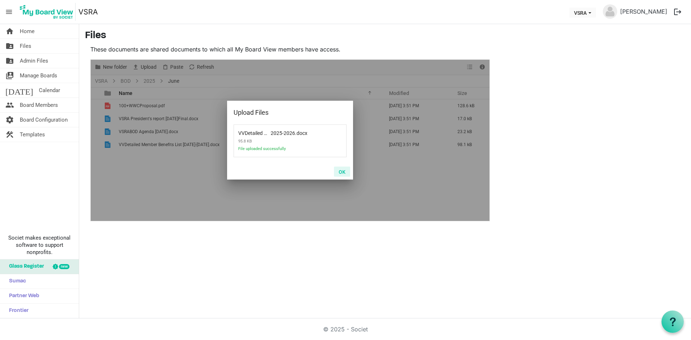
click at [341, 171] on button "OK" at bounding box center [342, 172] width 16 height 10
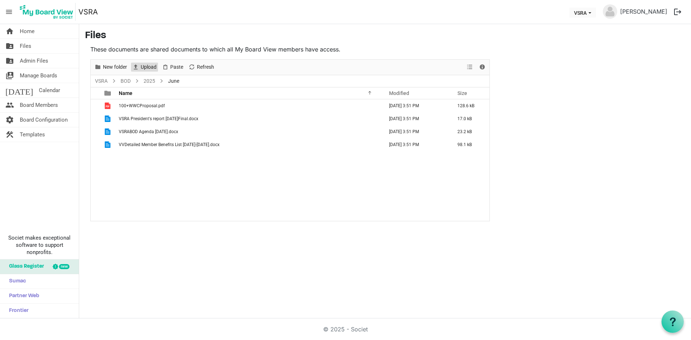
click at [153, 68] on span "Upload" at bounding box center [148, 67] width 17 height 9
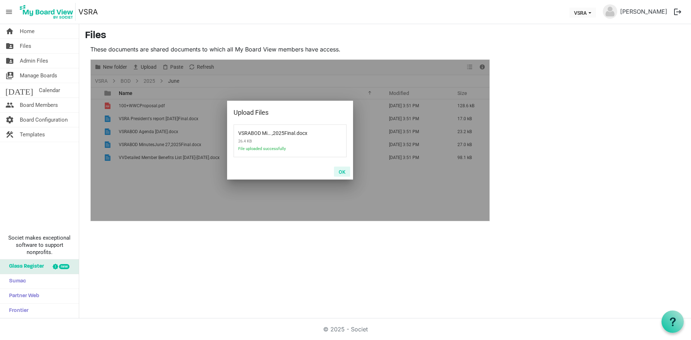
click at [344, 171] on button "OK" at bounding box center [342, 172] width 16 height 10
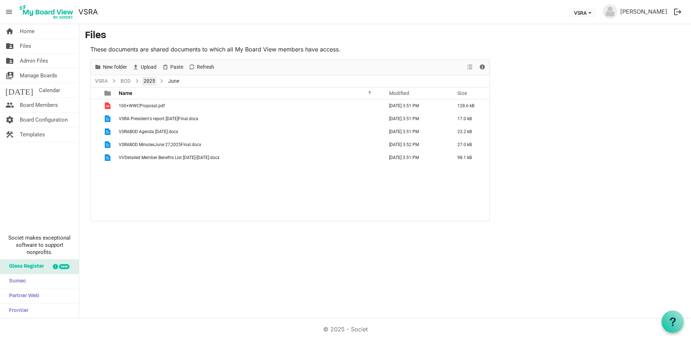
click at [148, 81] on link "2025" at bounding box center [149, 81] width 14 height 9
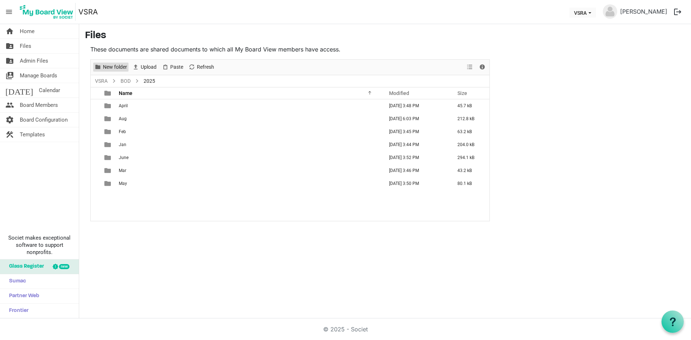
click at [123, 70] on span "New folder" at bounding box center [115, 67] width 26 height 9
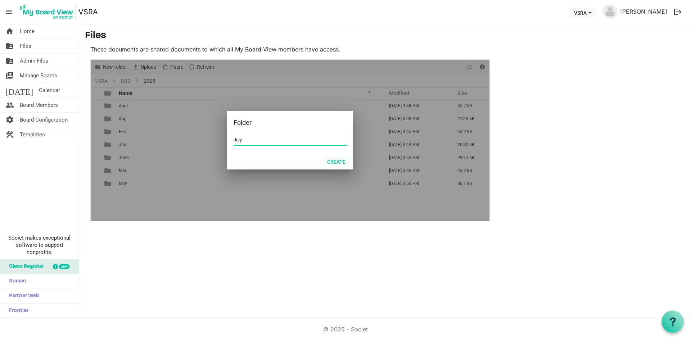
type input "July"
click at [337, 160] on button "Create" at bounding box center [336, 162] width 28 height 10
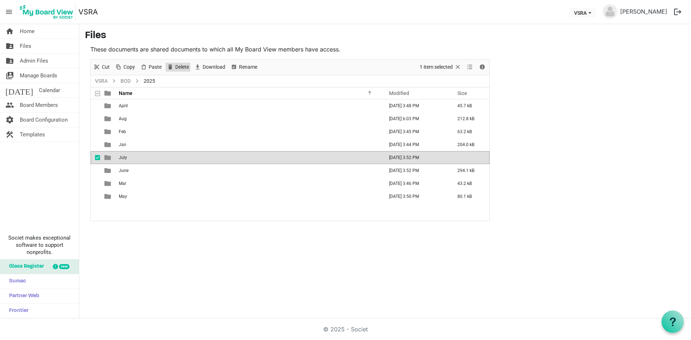
click at [178, 67] on span "Delete" at bounding box center [181, 67] width 15 height 9
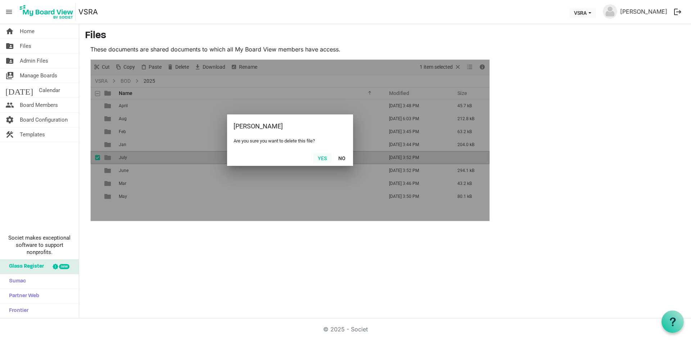
click at [323, 159] on button "Yes" at bounding box center [322, 158] width 18 height 10
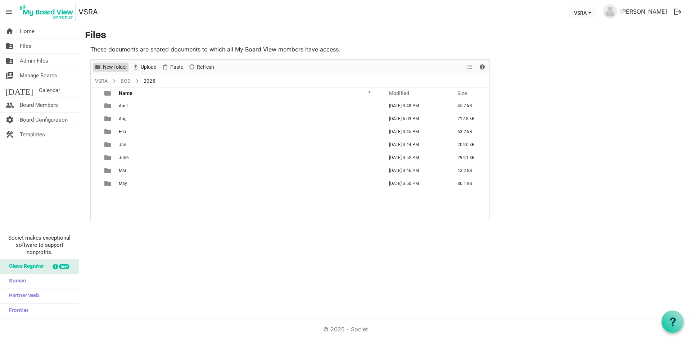
click at [118, 67] on span "New folder" at bounding box center [115, 67] width 26 height 9
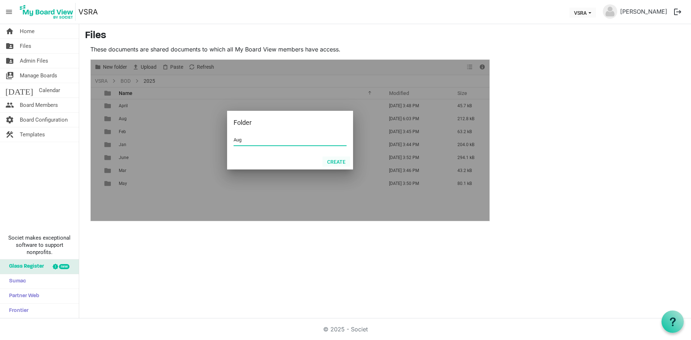
type input "Aug"
click at [338, 161] on button "Create" at bounding box center [336, 162] width 28 height 10
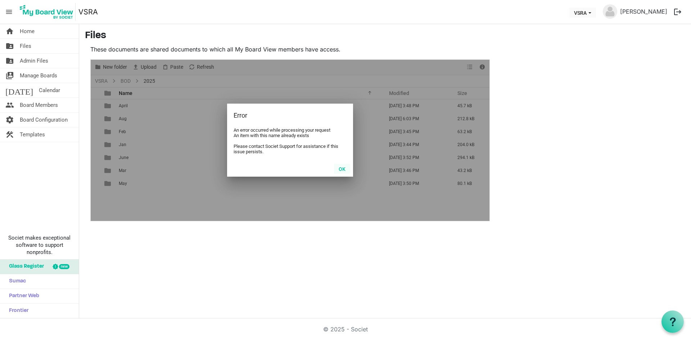
click at [340, 168] on button "OK" at bounding box center [342, 169] width 16 height 10
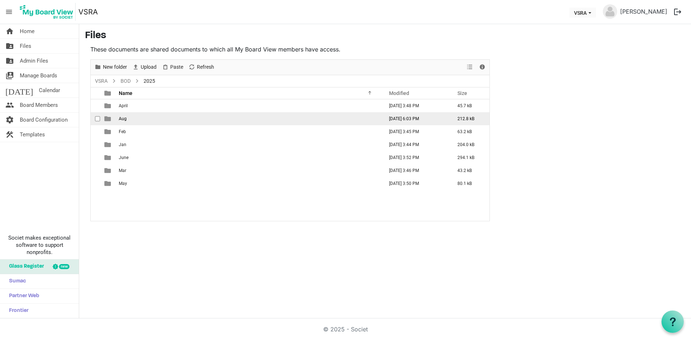
click at [198, 118] on td "Aug" at bounding box center [249, 118] width 265 height 13
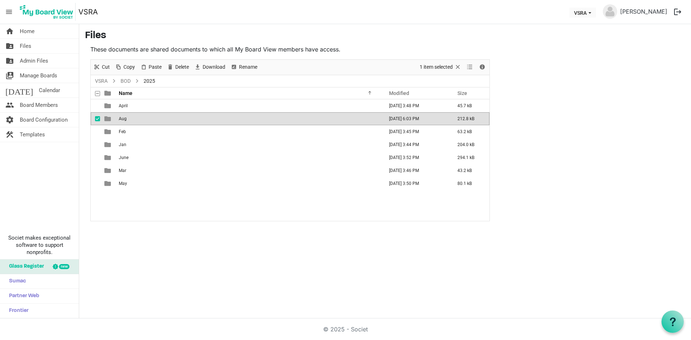
click at [198, 118] on td "Aug" at bounding box center [249, 118] width 265 height 13
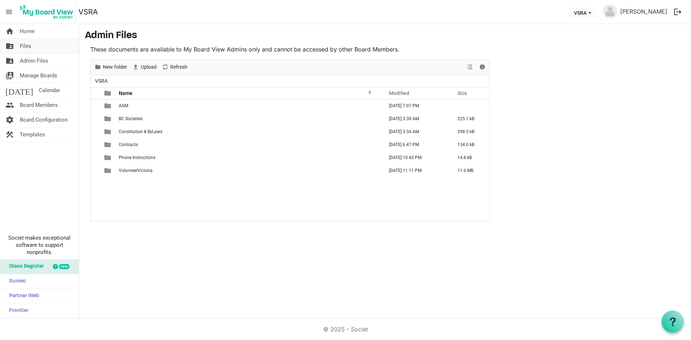
click at [39, 46] on link "folder_shared Files" at bounding box center [39, 46] width 79 height 14
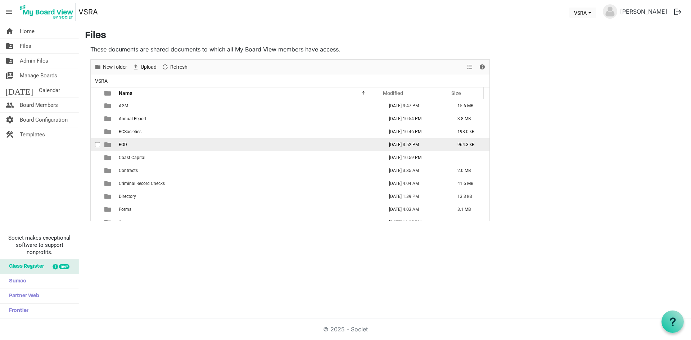
click at [178, 145] on td "BOD" at bounding box center [249, 144] width 265 height 13
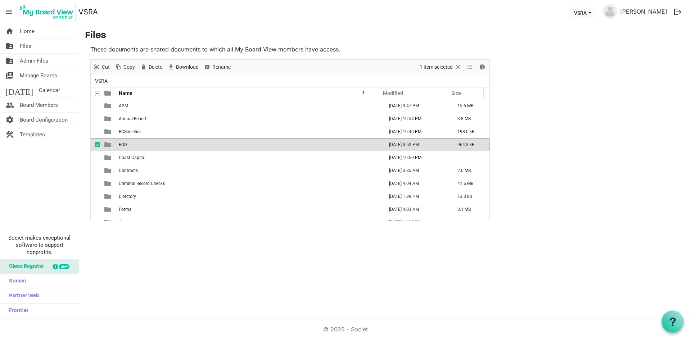
click at [178, 145] on td "BOD" at bounding box center [249, 144] width 265 height 13
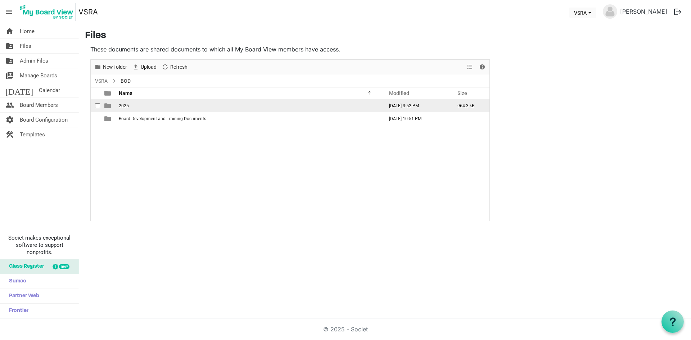
click at [140, 104] on td "2025" at bounding box center [249, 105] width 265 height 13
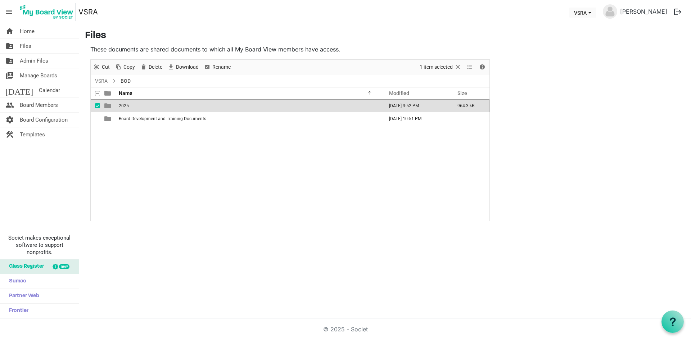
click at [140, 104] on td "2025" at bounding box center [249, 105] width 265 height 13
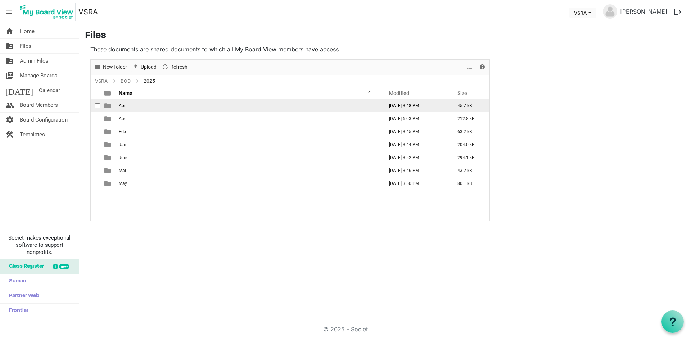
click at [137, 105] on td "April" at bounding box center [249, 105] width 265 height 13
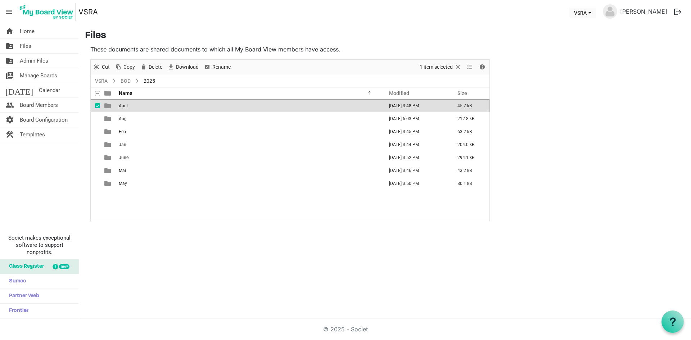
click at [137, 105] on td "April" at bounding box center [249, 105] width 265 height 13
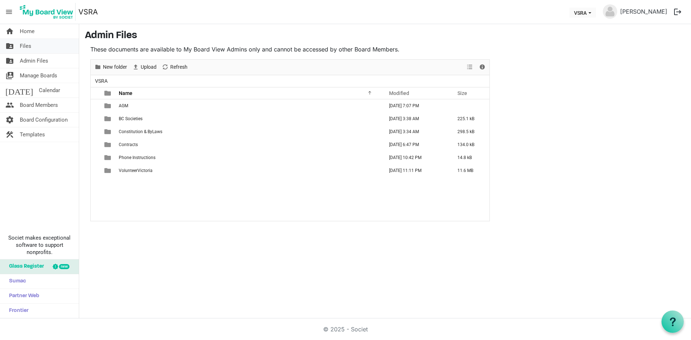
click at [26, 45] on span "Files" at bounding box center [26, 46] width 12 height 14
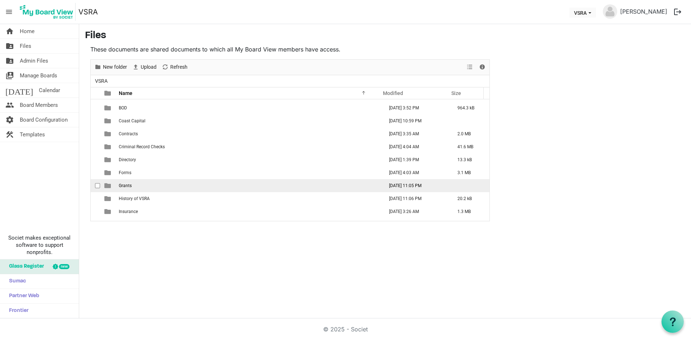
scroll to position [1, 0]
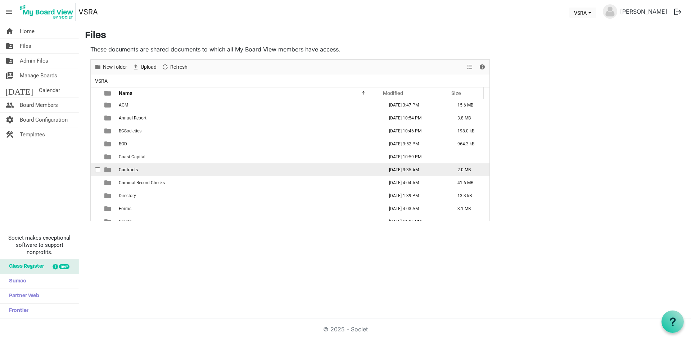
click at [182, 172] on td "Contracts" at bounding box center [249, 169] width 265 height 13
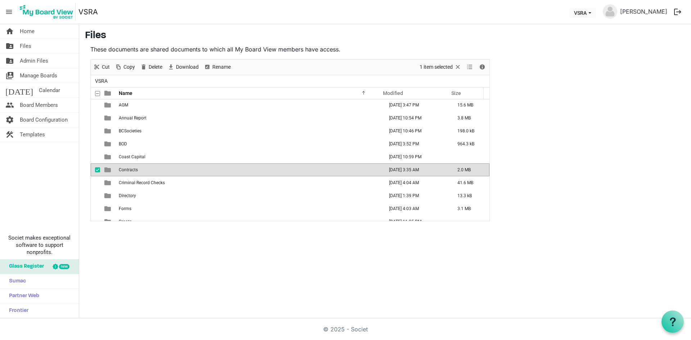
click at [182, 171] on td "Contracts" at bounding box center [249, 169] width 265 height 13
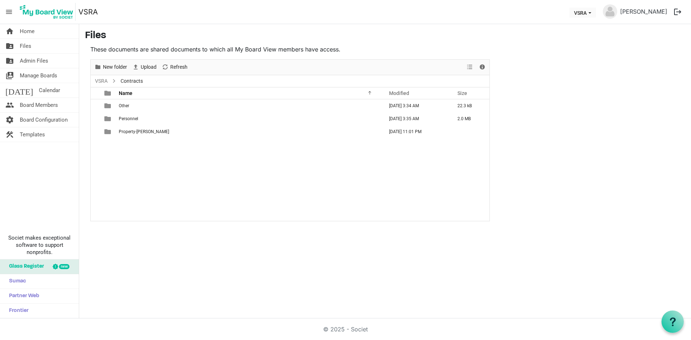
scroll to position [0, 0]
click at [150, 105] on td "Other" at bounding box center [249, 105] width 265 height 13
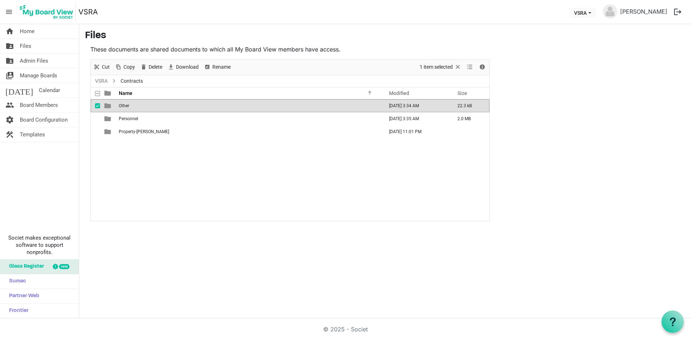
click at [151, 105] on td "Other" at bounding box center [249, 105] width 265 height 13
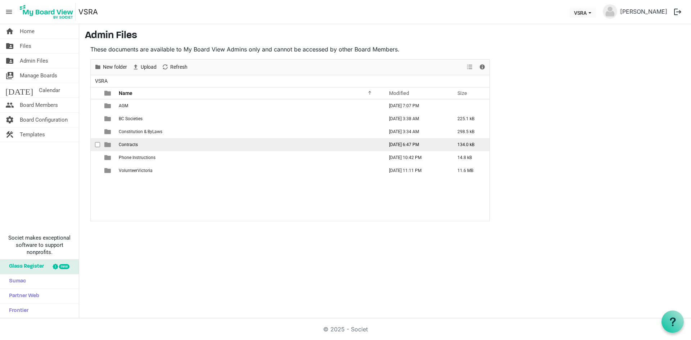
click at [149, 145] on td "Contracts" at bounding box center [249, 144] width 265 height 13
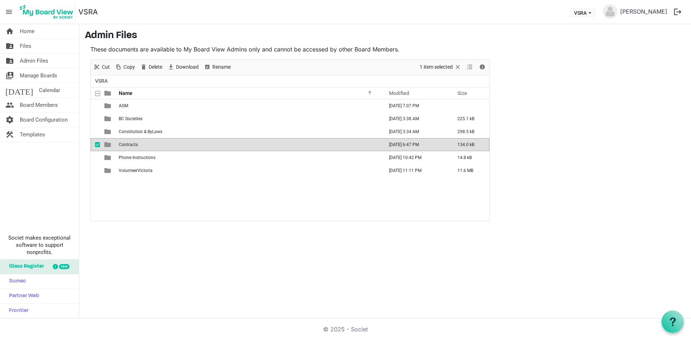
click at [149, 144] on td "Contracts" at bounding box center [249, 144] width 265 height 13
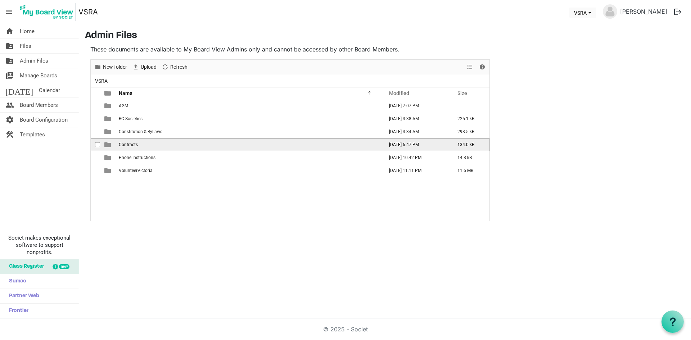
click at [144, 147] on td "Contracts" at bounding box center [249, 144] width 265 height 13
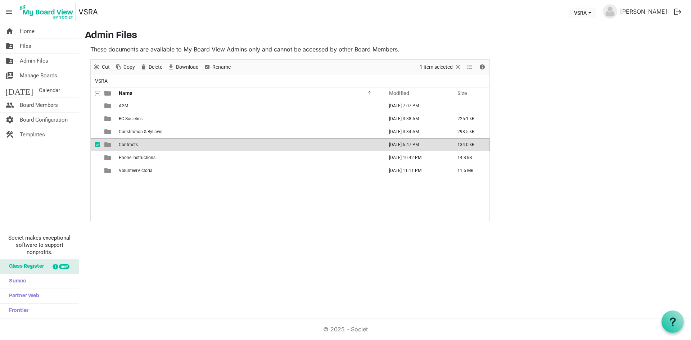
click at [144, 146] on td "Contracts" at bounding box center [249, 144] width 265 height 13
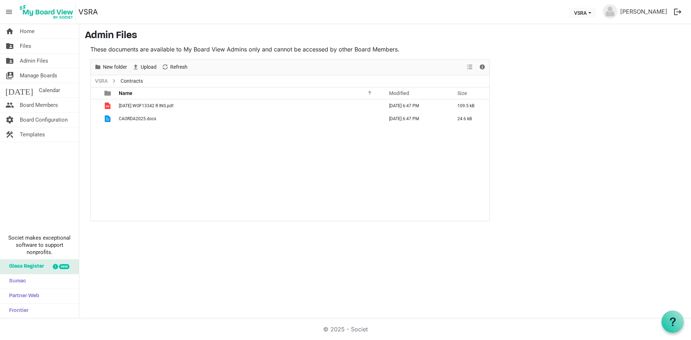
click at [128, 144] on div "2025 04 22 WOF13342 R INS.pdf August 21, 2025 6:47 PM 109.5 kB CAORDA2025.docx …" at bounding box center [290, 160] width 399 height 122
click at [39, 105] on span "Board Members" at bounding box center [39, 105] width 38 height 14
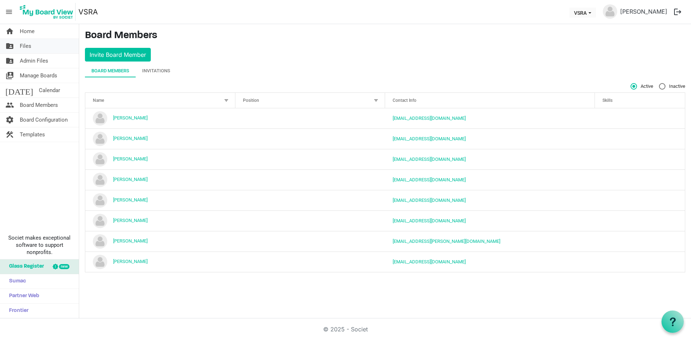
click at [29, 45] on span "Files" at bounding box center [26, 46] width 12 height 14
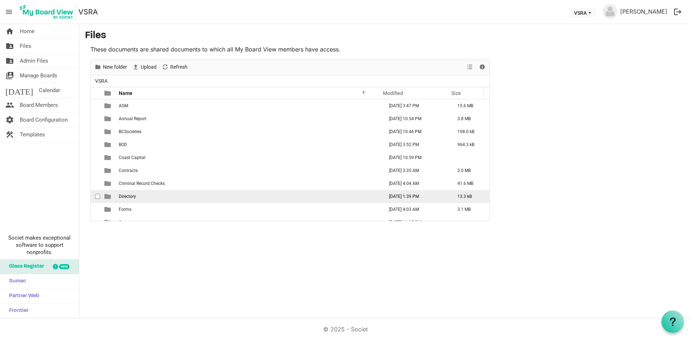
click at [165, 195] on td "Directory" at bounding box center [249, 196] width 265 height 13
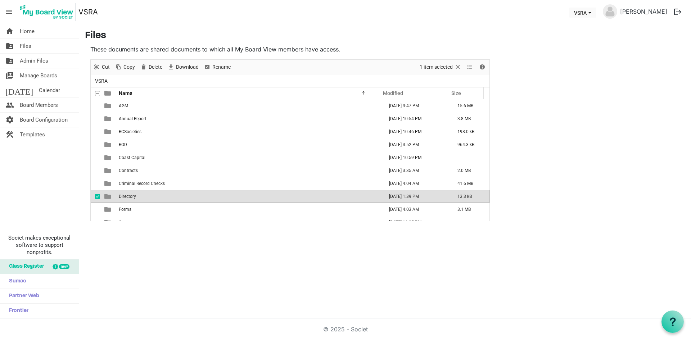
click at [165, 195] on td "Directory" at bounding box center [249, 196] width 265 height 13
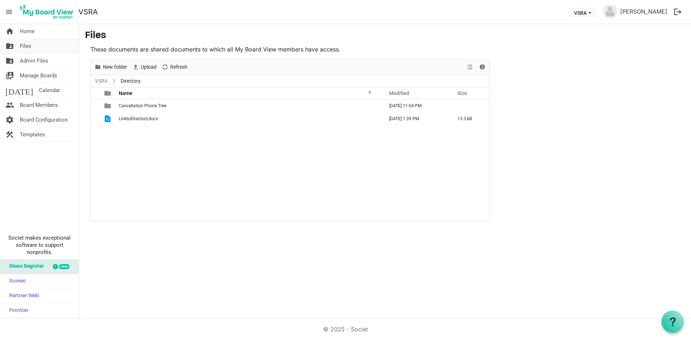
click at [27, 45] on span "Files" at bounding box center [26, 46] width 12 height 14
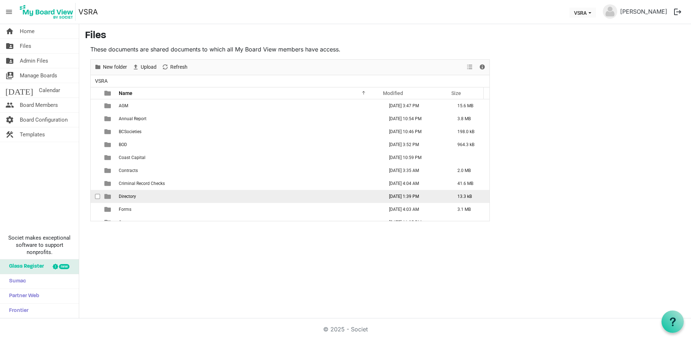
click at [130, 194] on span "Directory" at bounding box center [127, 196] width 17 height 5
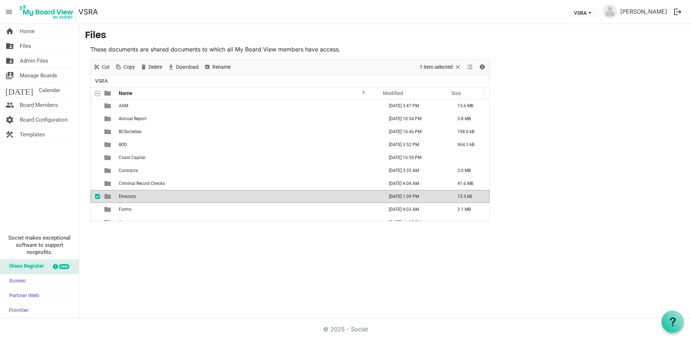
click at [130, 194] on span "Directory" at bounding box center [127, 196] width 17 height 5
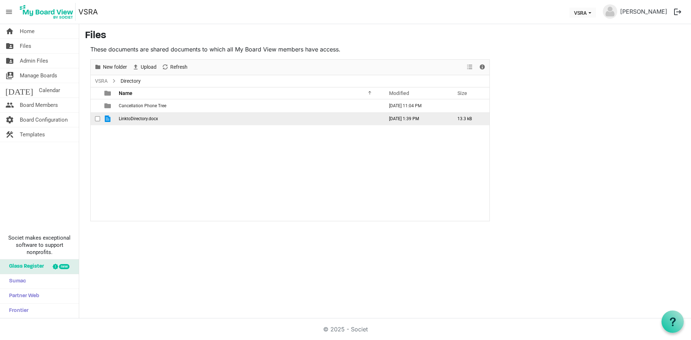
click at [137, 118] on span "LinktoDirectory.docx" at bounding box center [138, 118] width 39 height 5
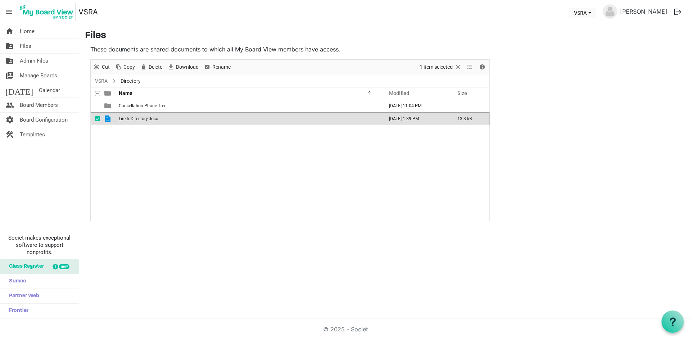
click at [137, 118] on span "LinktoDirectory.docx" at bounding box center [138, 118] width 39 height 5
click at [139, 118] on span "LinktoDirectory.docx" at bounding box center [138, 118] width 39 height 5
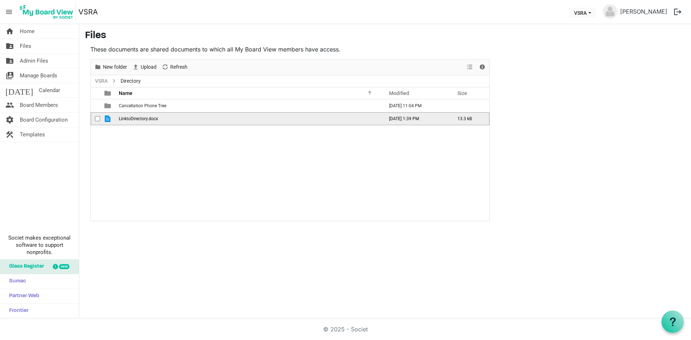
click at [139, 118] on span "LinktoDirectory.docx" at bounding box center [138, 118] width 39 height 5
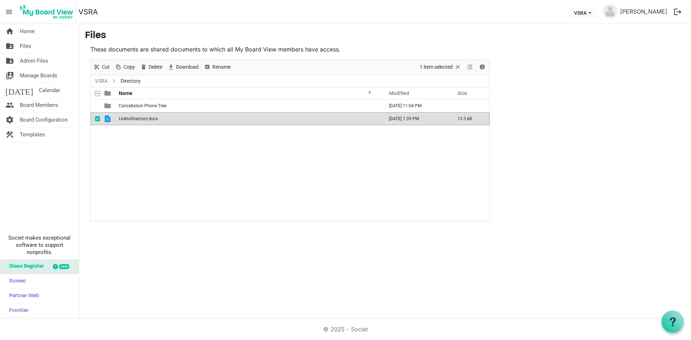
click at [155, 118] on span "LinktoDirectory.docx" at bounding box center [138, 118] width 39 height 5
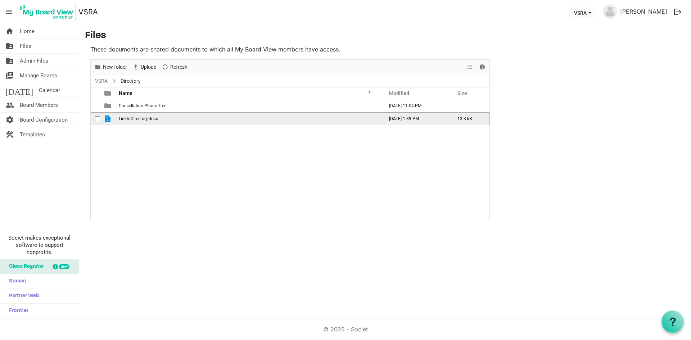
click at [128, 116] on span "LinktoDirectory.docx" at bounding box center [138, 118] width 39 height 5
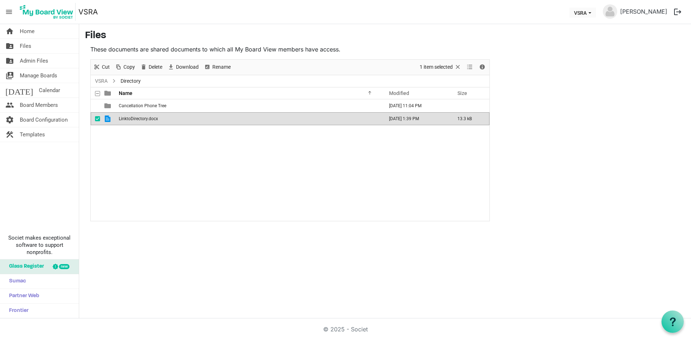
click at [154, 121] on span "LinktoDirectory.docx" at bounding box center [138, 118] width 39 height 5
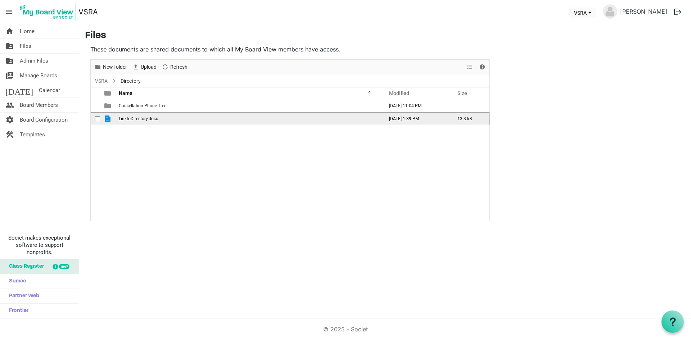
click at [154, 120] on span "LinktoDirectory.docx" at bounding box center [138, 118] width 39 height 5
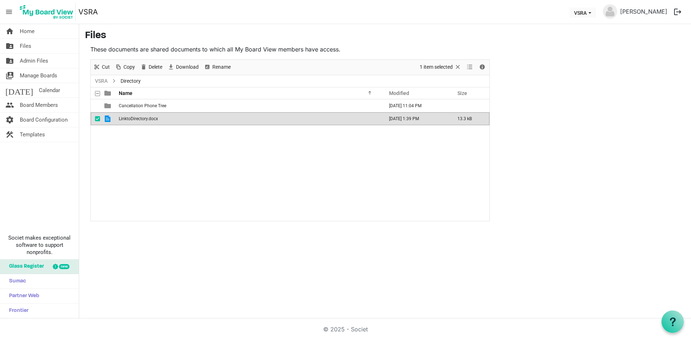
click at [108, 116] on span "is template cell column header type" at bounding box center [107, 118] width 6 height 6
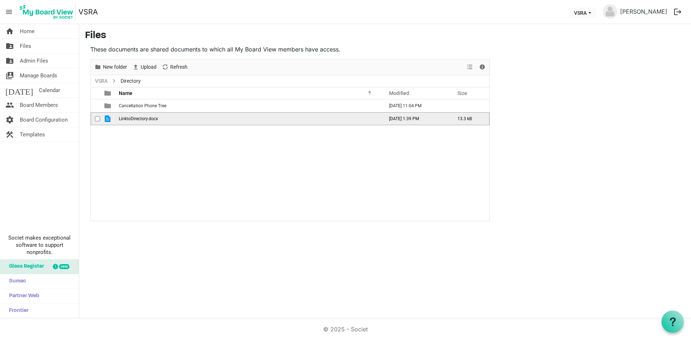
click at [108, 117] on span "is template cell column header type" at bounding box center [107, 118] width 6 height 6
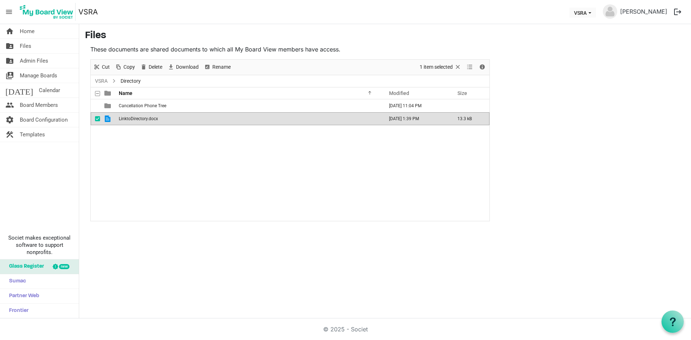
click at [123, 118] on span "LinktoDirectory.docx" at bounding box center [138, 118] width 39 height 5
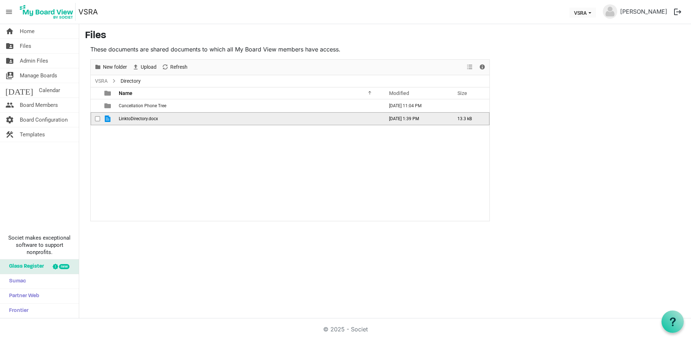
click at [107, 116] on span "is template cell column header type" at bounding box center [107, 118] width 6 height 6
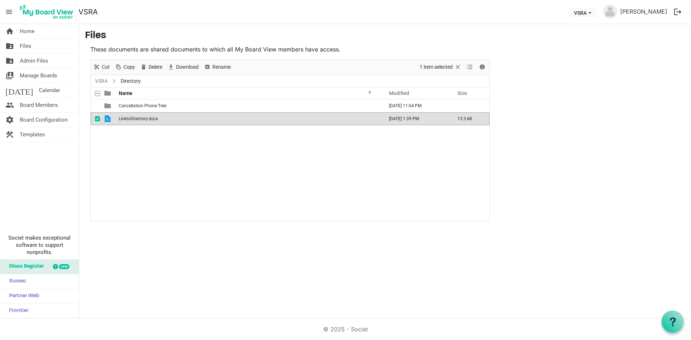
click at [405, 118] on td "[DATE] 1:39 PM" at bounding box center [415, 118] width 68 height 13
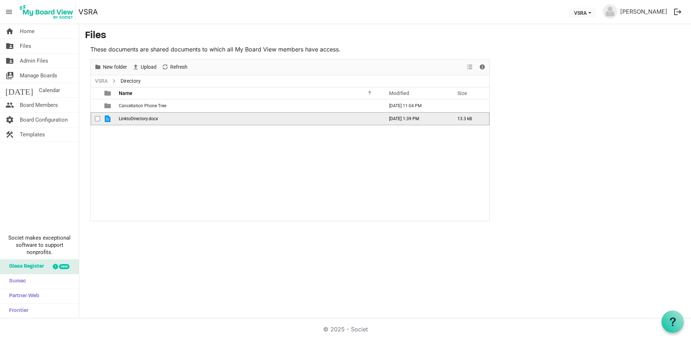
click at [405, 118] on td "[DATE] 1:39 PM" at bounding box center [415, 118] width 68 height 13
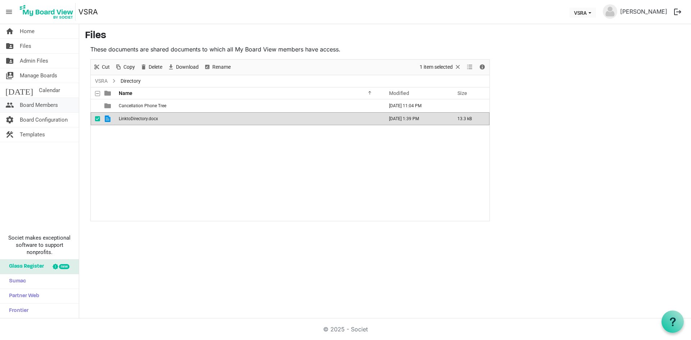
click at [36, 107] on span "Board Members" at bounding box center [39, 105] width 38 height 14
